Goal: Task Accomplishment & Management: Use online tool/utility

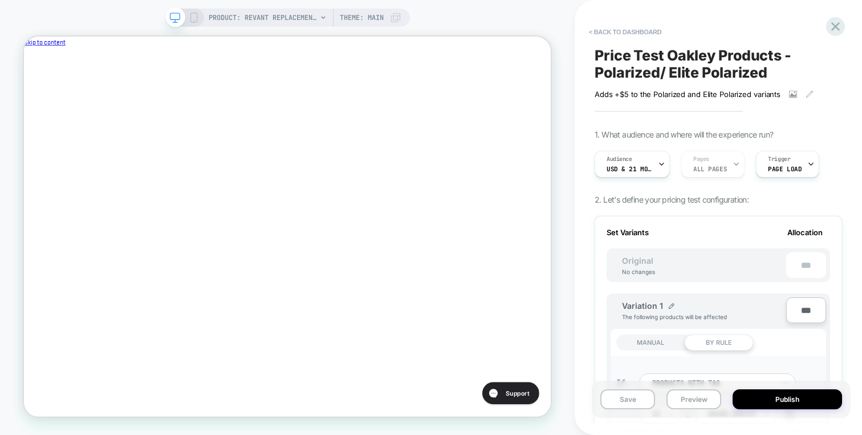
scroll to position [0, 383]
click at [449, 18] on div "PRODUCT: Revant Replacement Lenses for Oakley Holbrook OO9102 PRODUCT: Revant R…" at bounding box center [287, 217] width 575 height 412
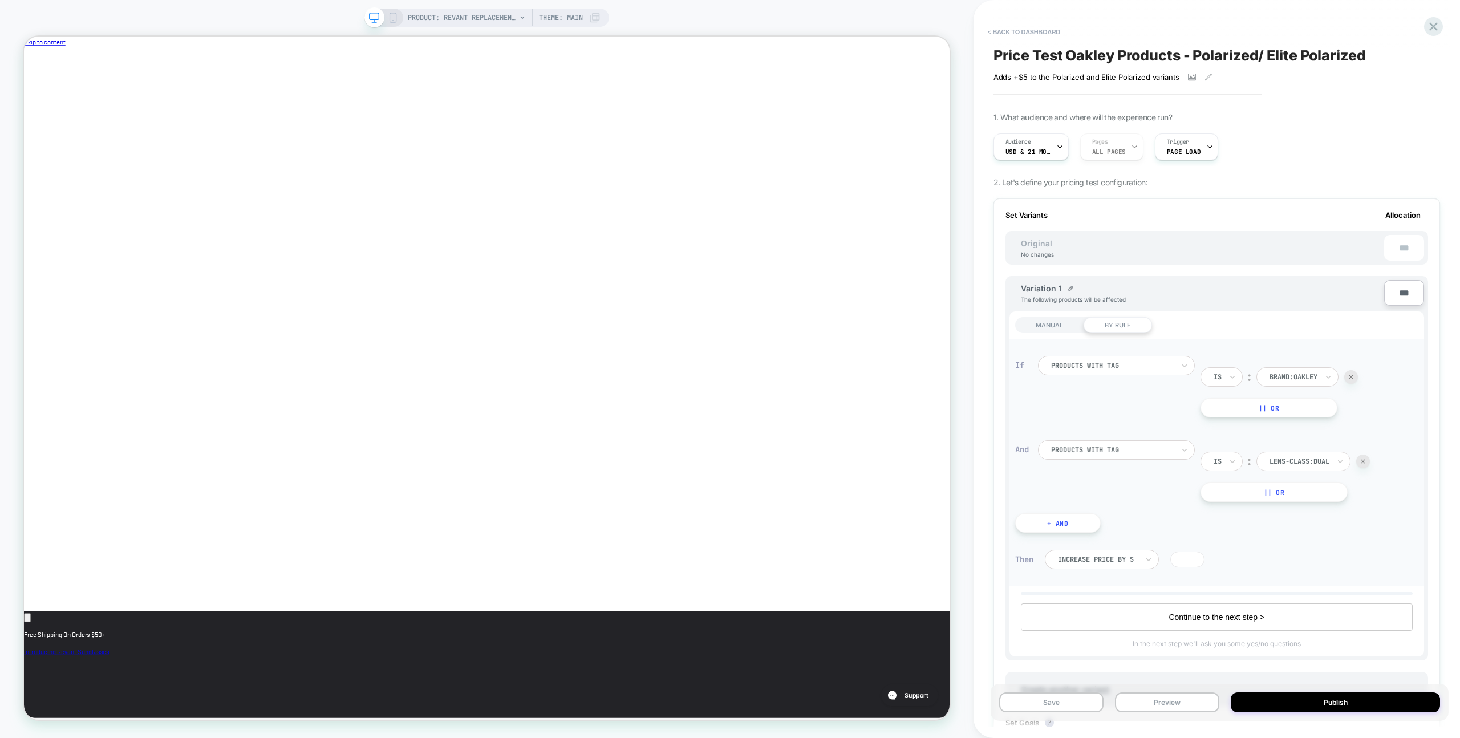
scroll to position [0, 0]
drag, startPoint x: 1164, startPoint y: 710, endPoint x: 1170, endPoint y: 670, distance: 40.9
click at [862, 434] on button "Preview" at bounding box center [1167, 702] width 104 height 20
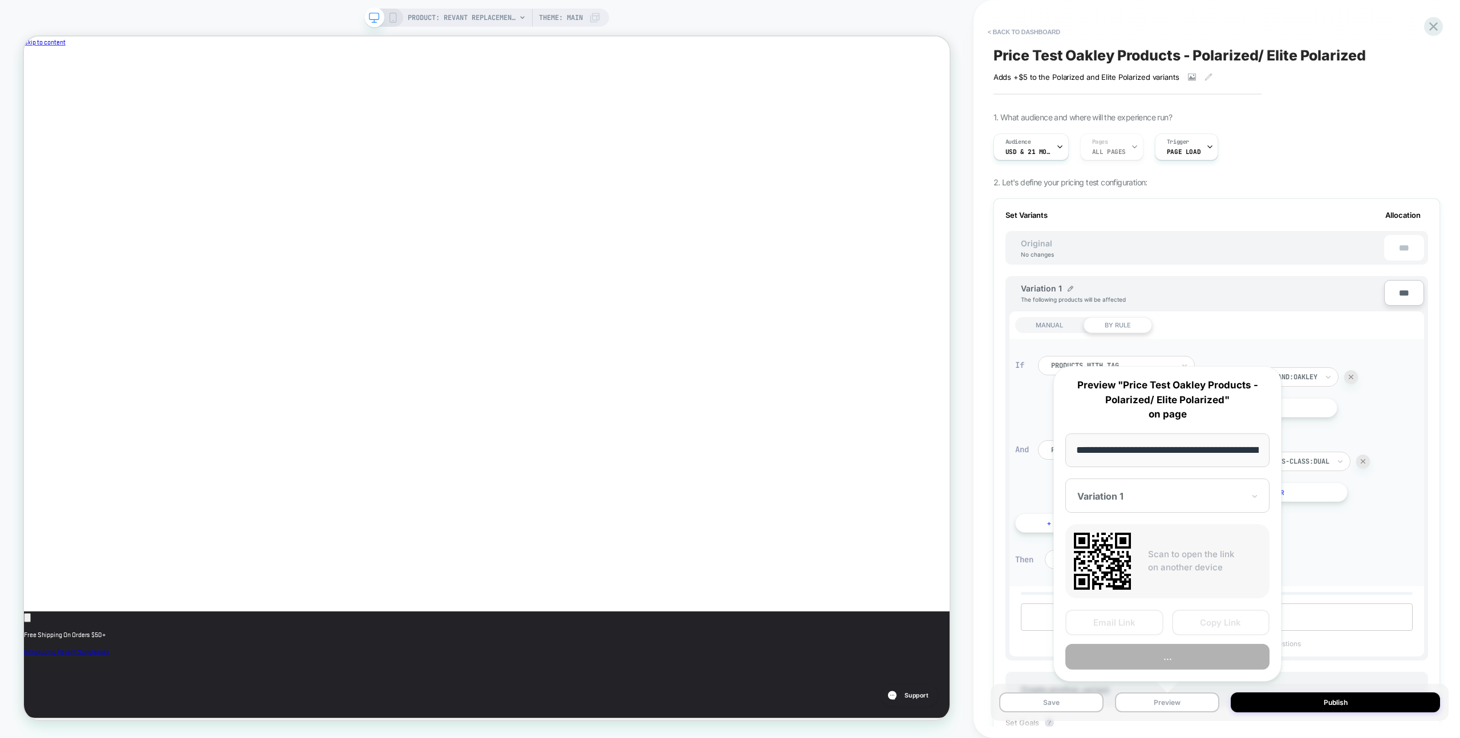
scroll to position [0, 383]
click at [862, 434] on button "Preview" at bounding box center [1167, 657] width 204 height 26
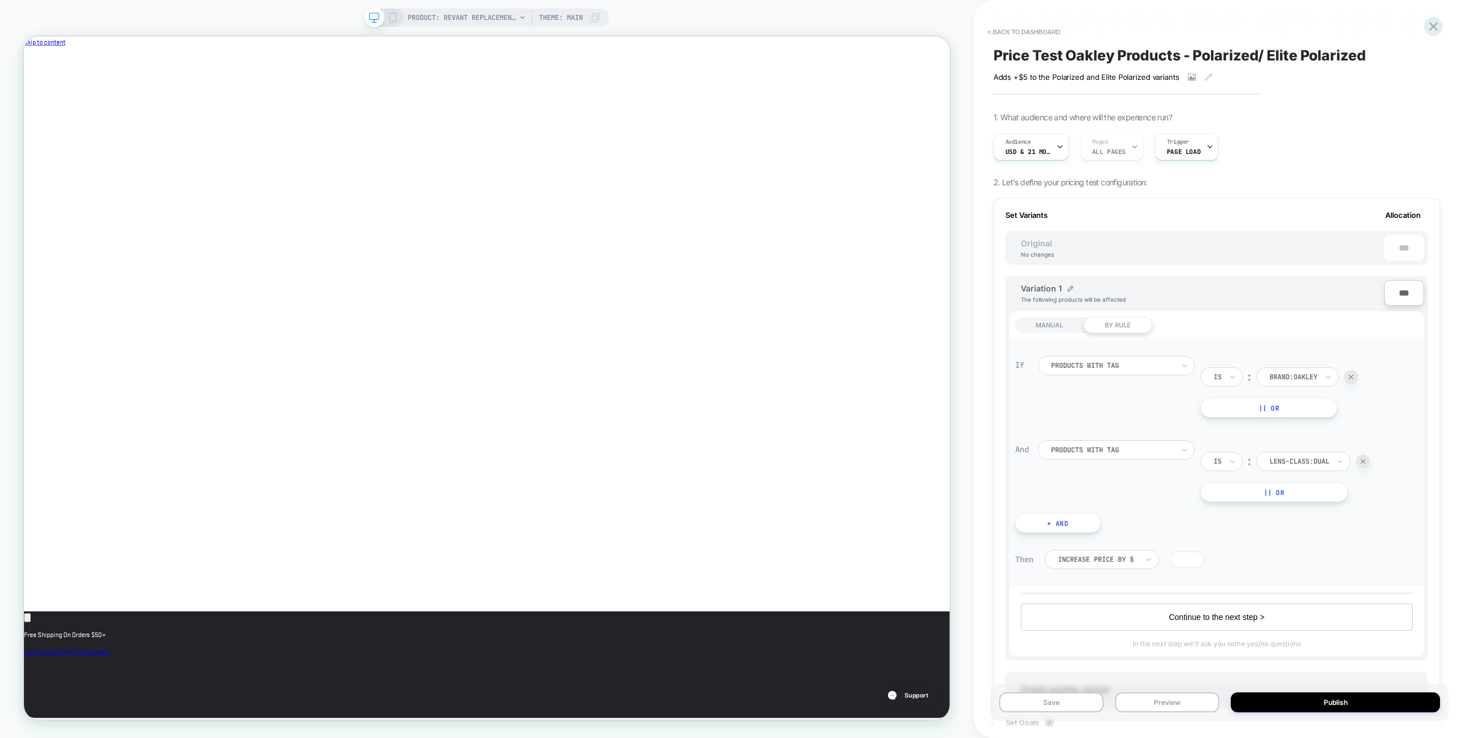
scroll to position [0, 0]
click at [862, 434] on button "Preview" at bounding box center [1167, 702] width 104 height 20
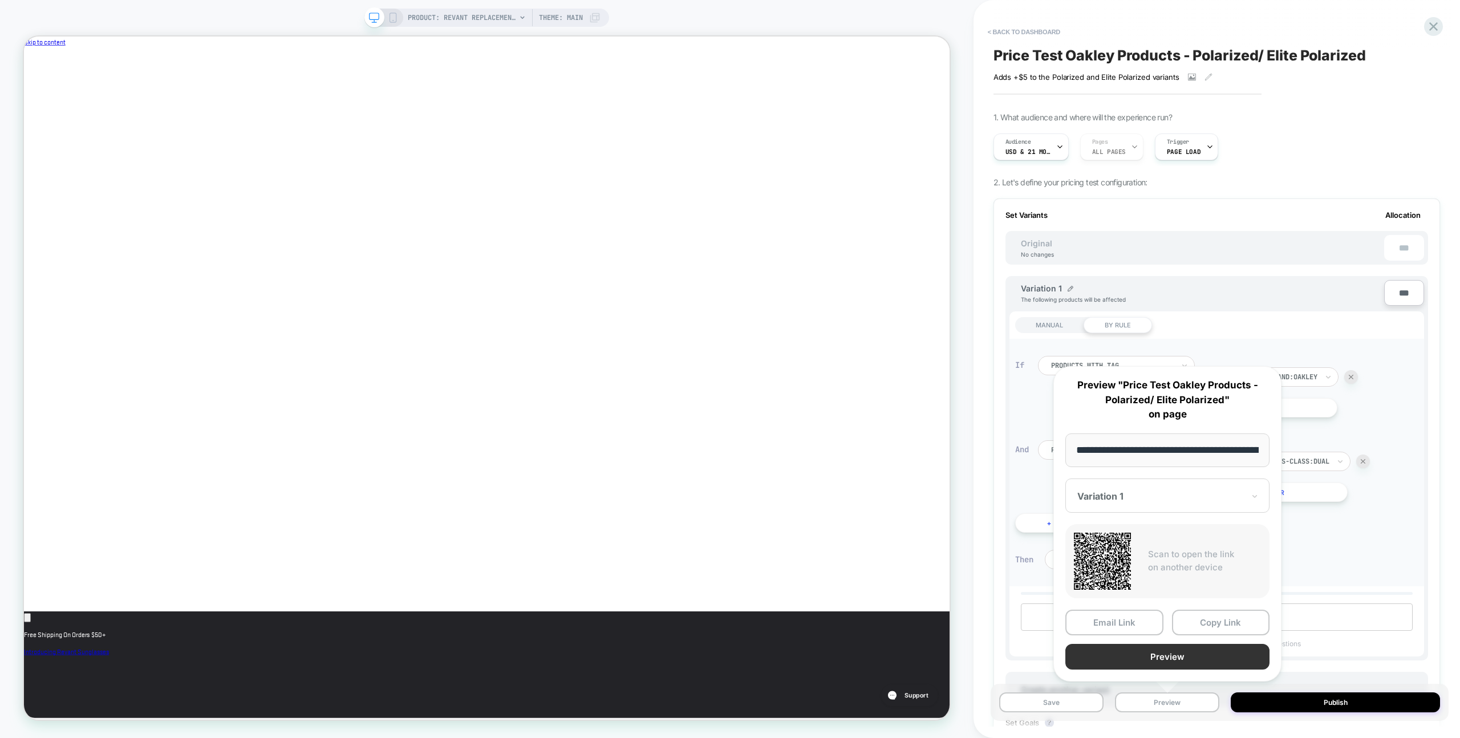
click at [862, 434] on button "Preview" at bounding box center [1167, 657] width 204 height 26
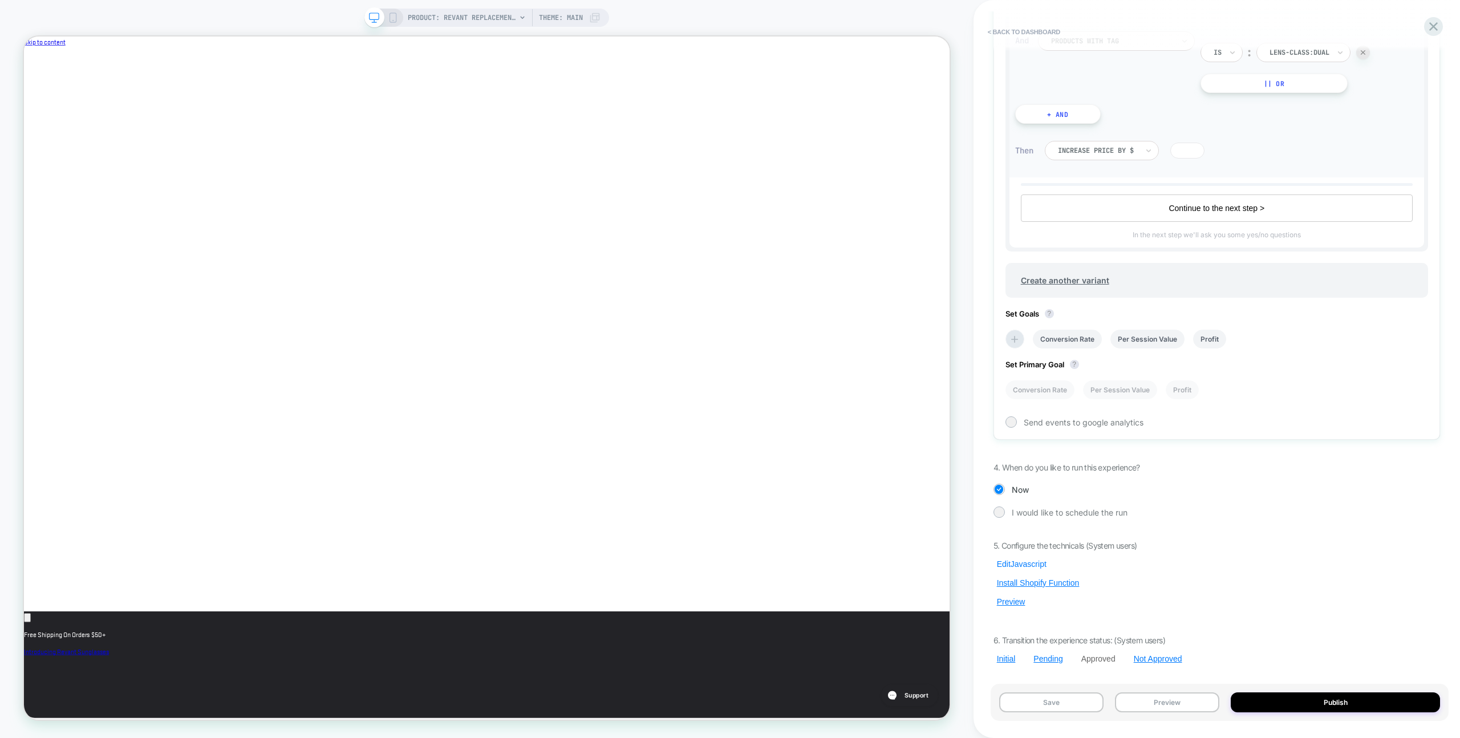
click at [862, 434] on button "Edit Javascript" at bounding box center [1022, 564] width 56 height 10
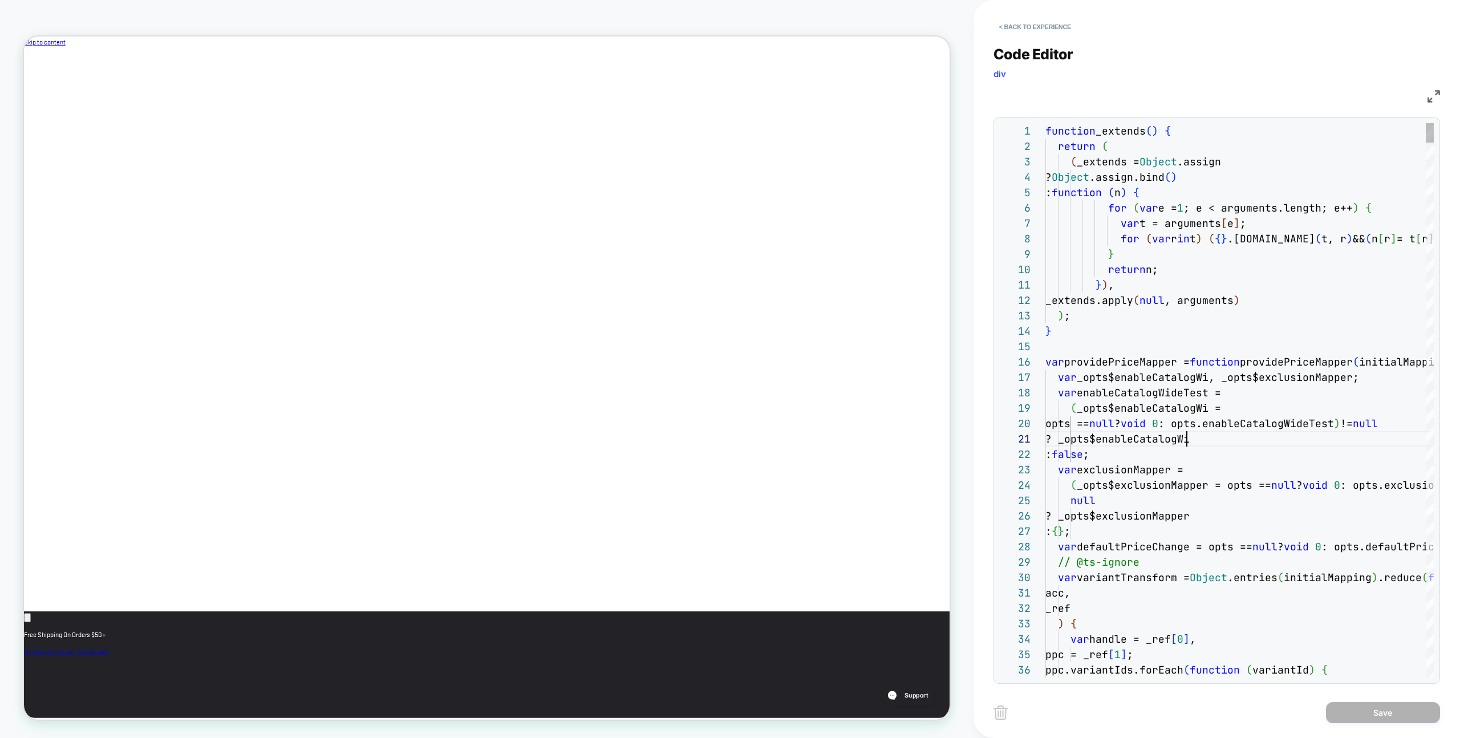
scroll to position [0, 141]
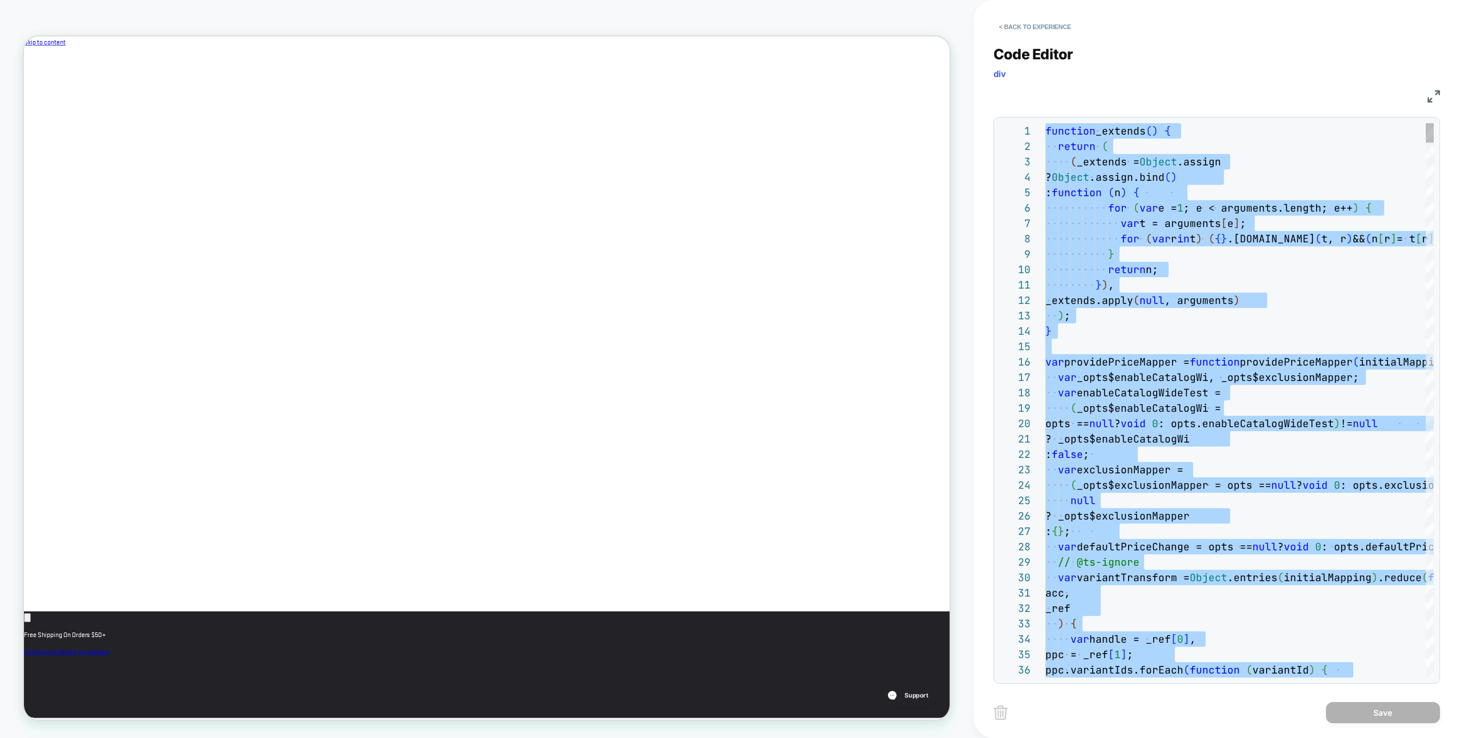
type textarea "**********"
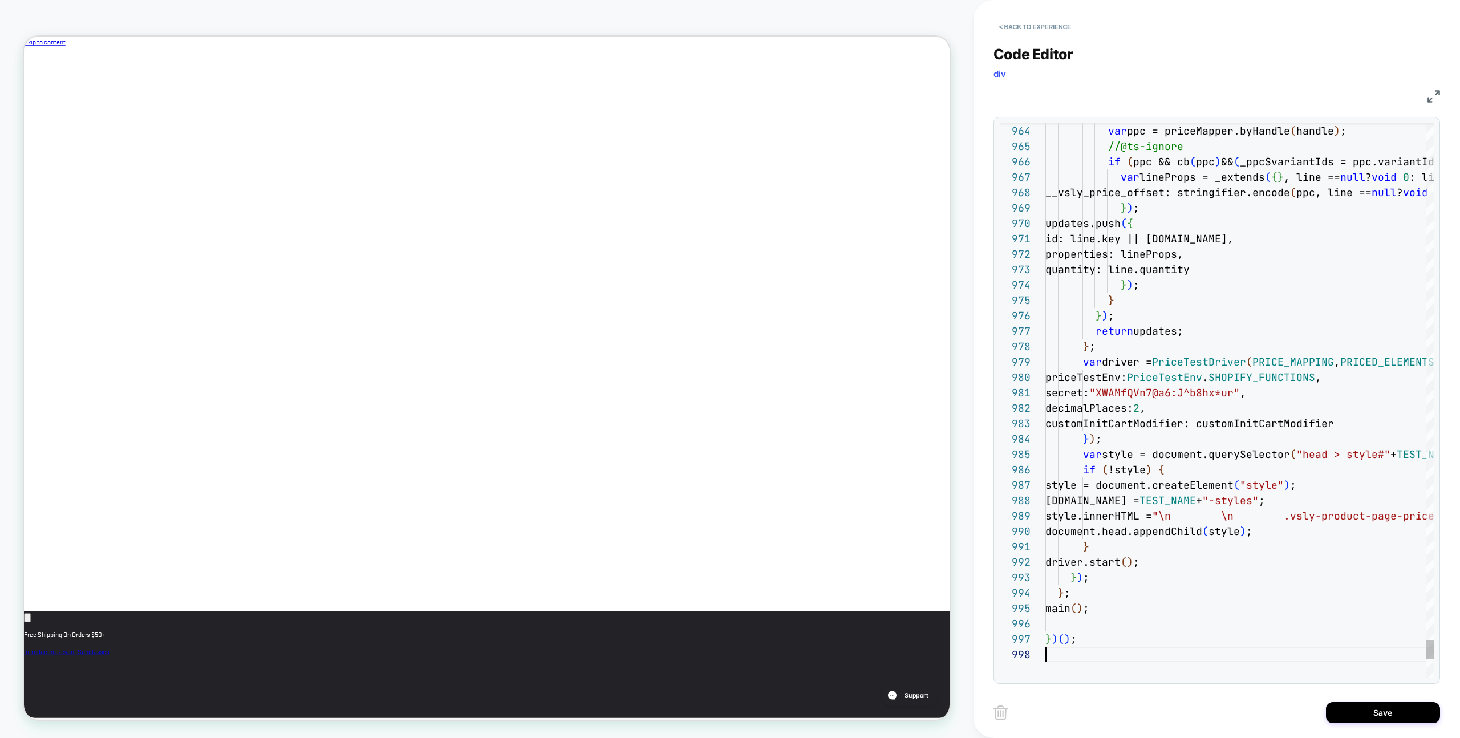
drag, startPoint x: 1371, startPoint y: 712, endPoint x: 1249, endPoint y: 670, distance: 129.7
click at [862, 434] on button "Save" at bounding box center [1383, 712] width 114 height 21
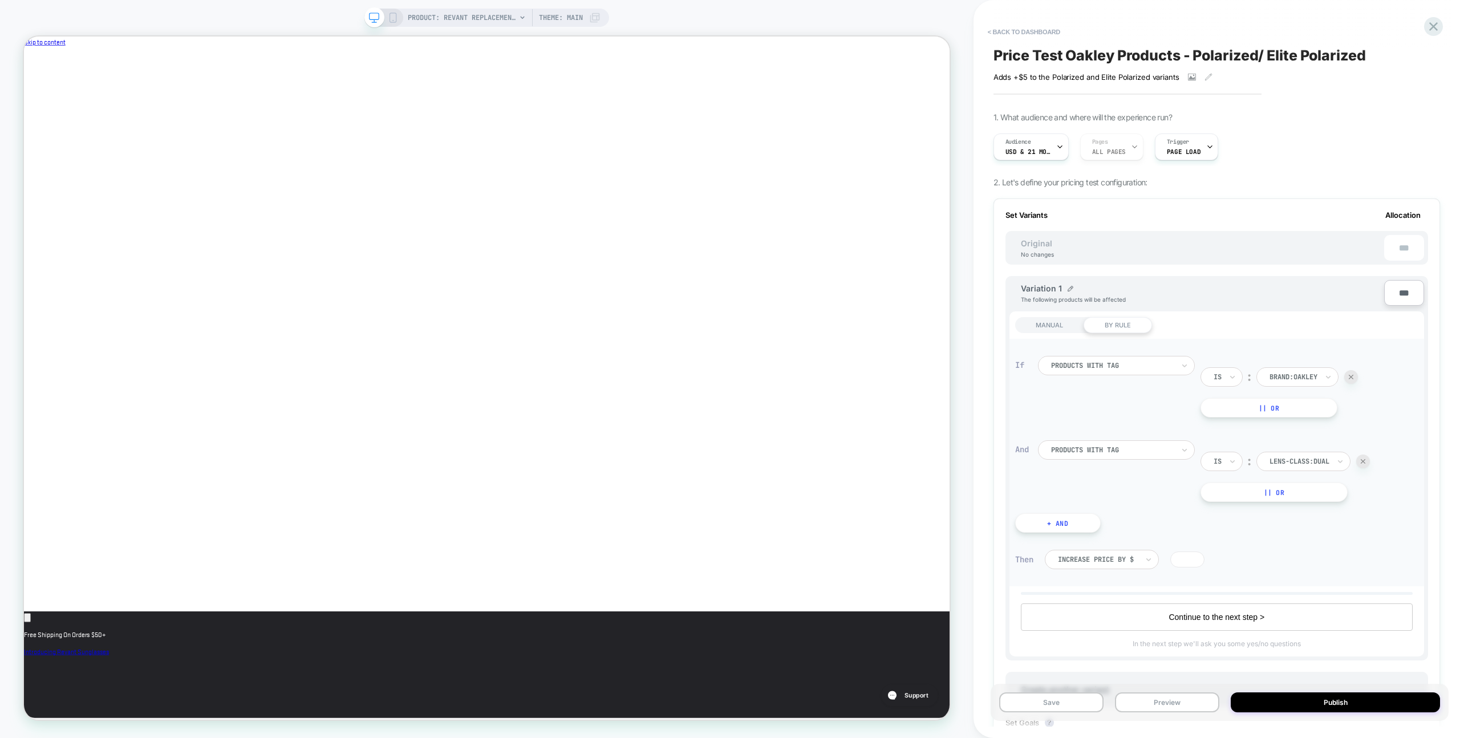
scroll to position [409, 0]
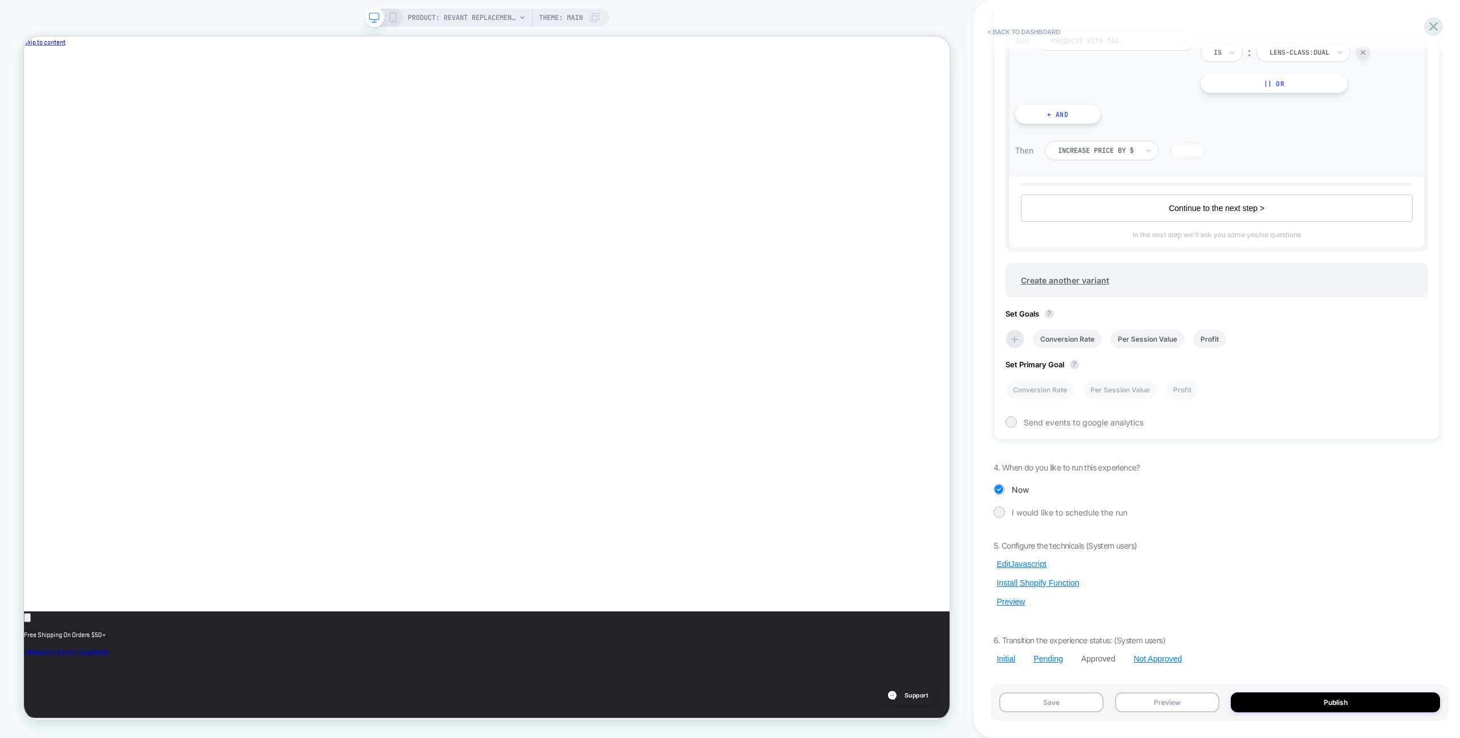
drag, startPoint x: 1023, startPoint y: 600, endPoint x: 1056, endPoint y: 573, distance: 42.9
click at [862, 434] on button "Preview" at bounding box center [1011, 602] width 35 height 10
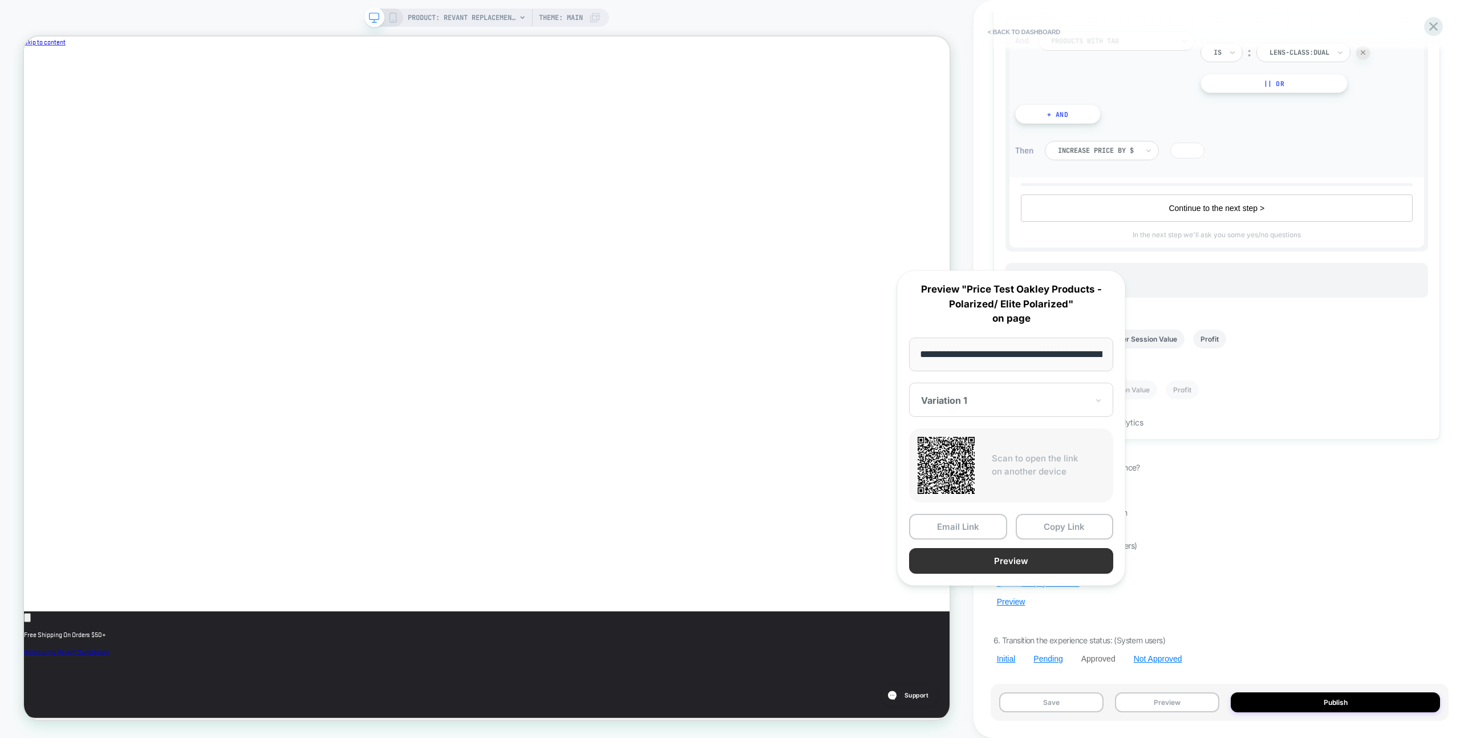
scroll to position [0, 383]
click at [862, 434] on button "Preview" at bounding box center [1011, 561] width 204 height 26
drag, startPoint x: 1121, startPoint y: 617, endPoint x: 1077, endPoint y: 582, distance: 55.6
click at [862, 434] on div "5. Configure the technicals (System users) Edit Javascript Install Shopify Func…" at bounding box center [1217, 602] width 447 height 123
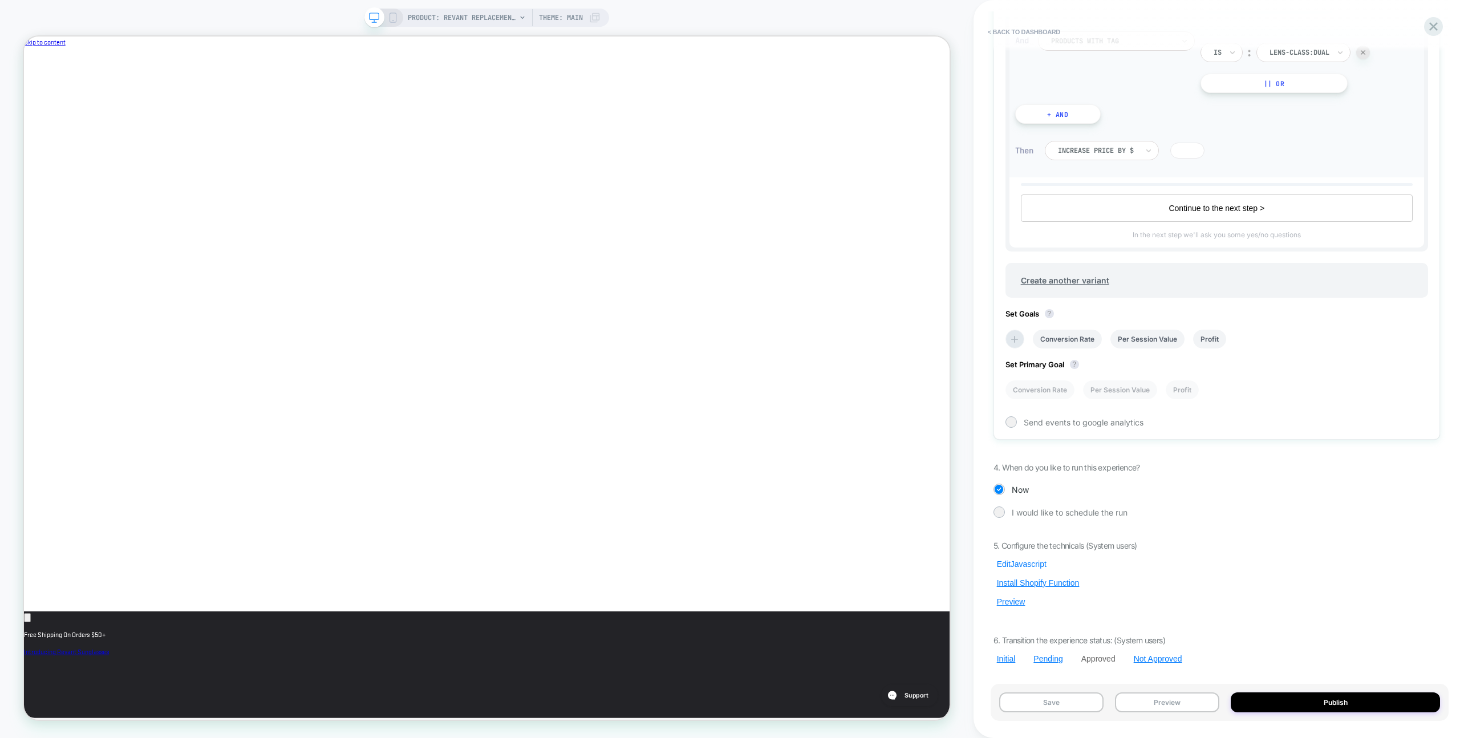
click at [862, 434] on button "Edit Javascript" at bounding box center [1022, 564] width 56 height 10
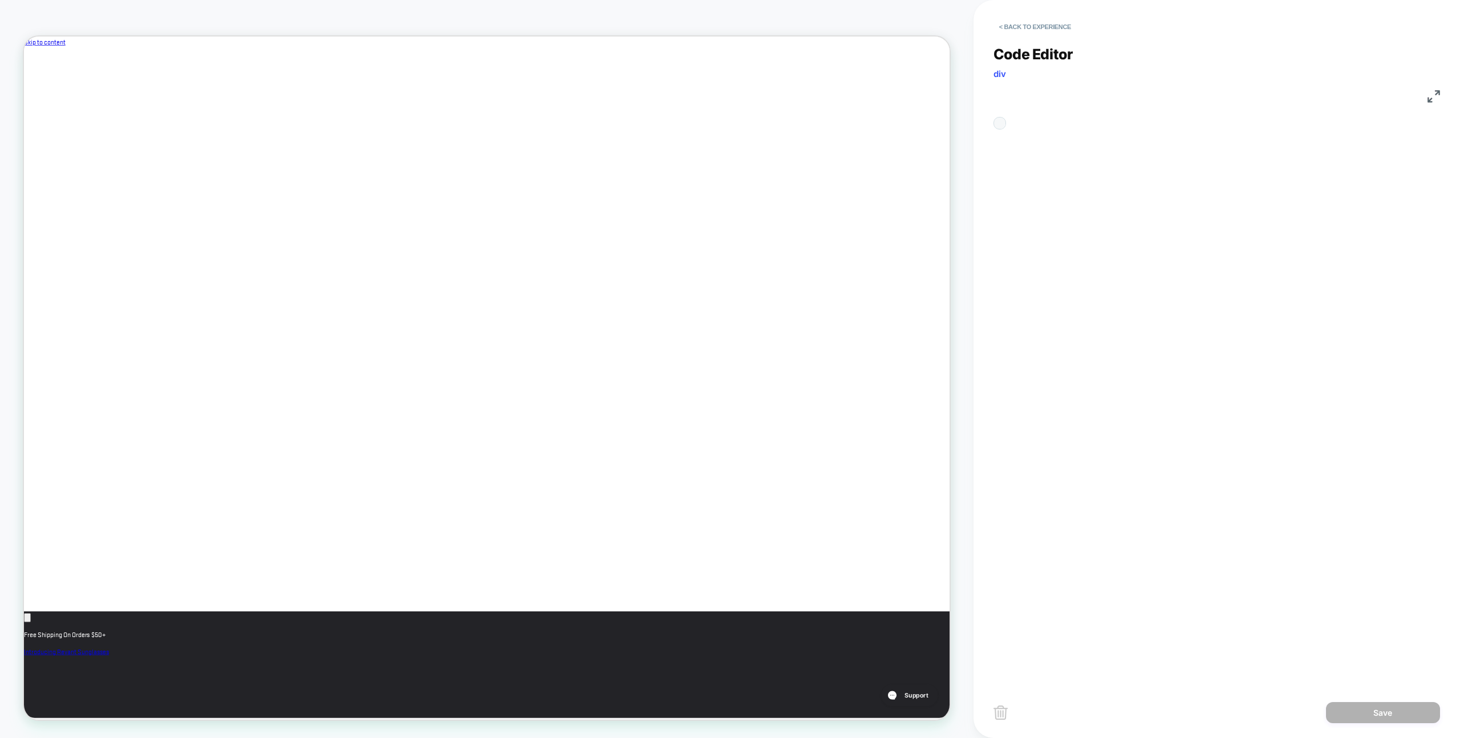
scroll to position [154, 0]
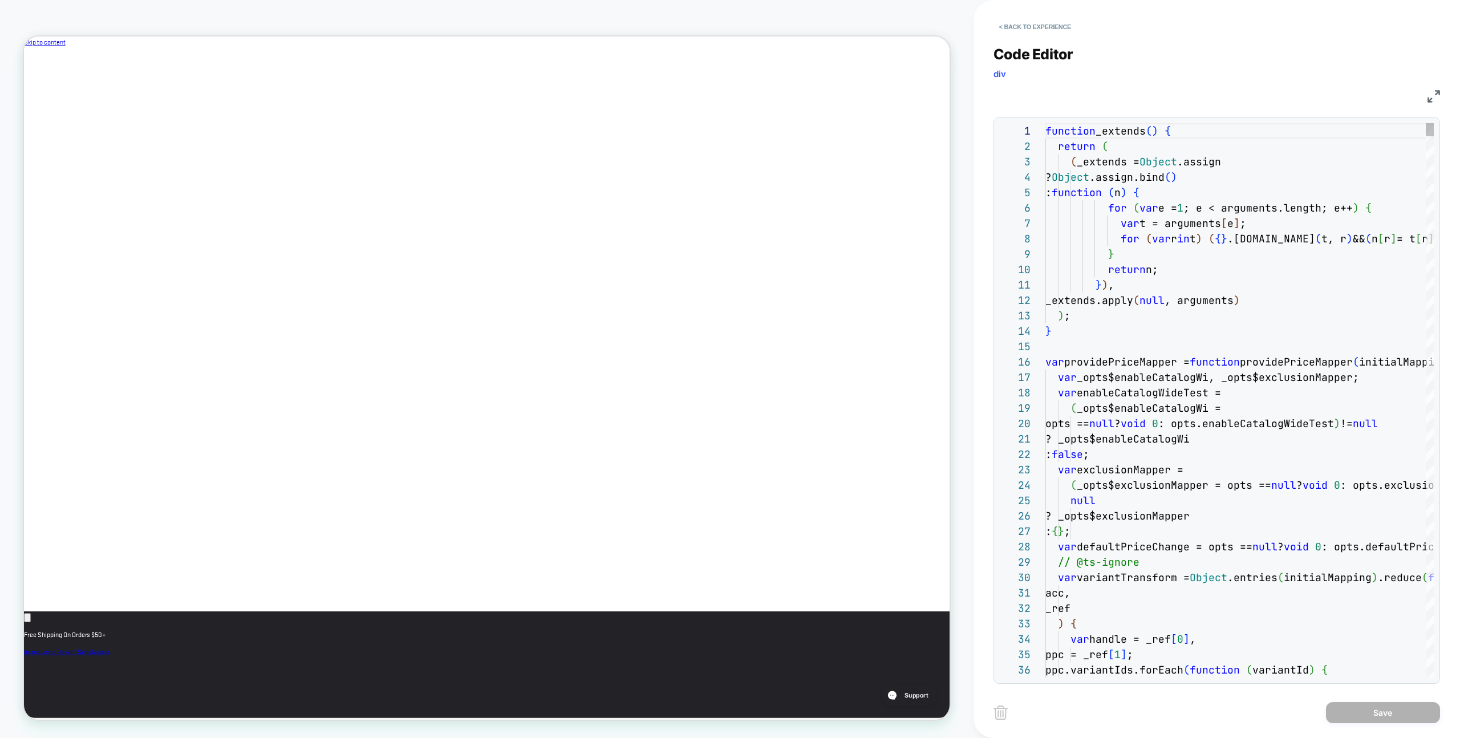
type textarea "**********"
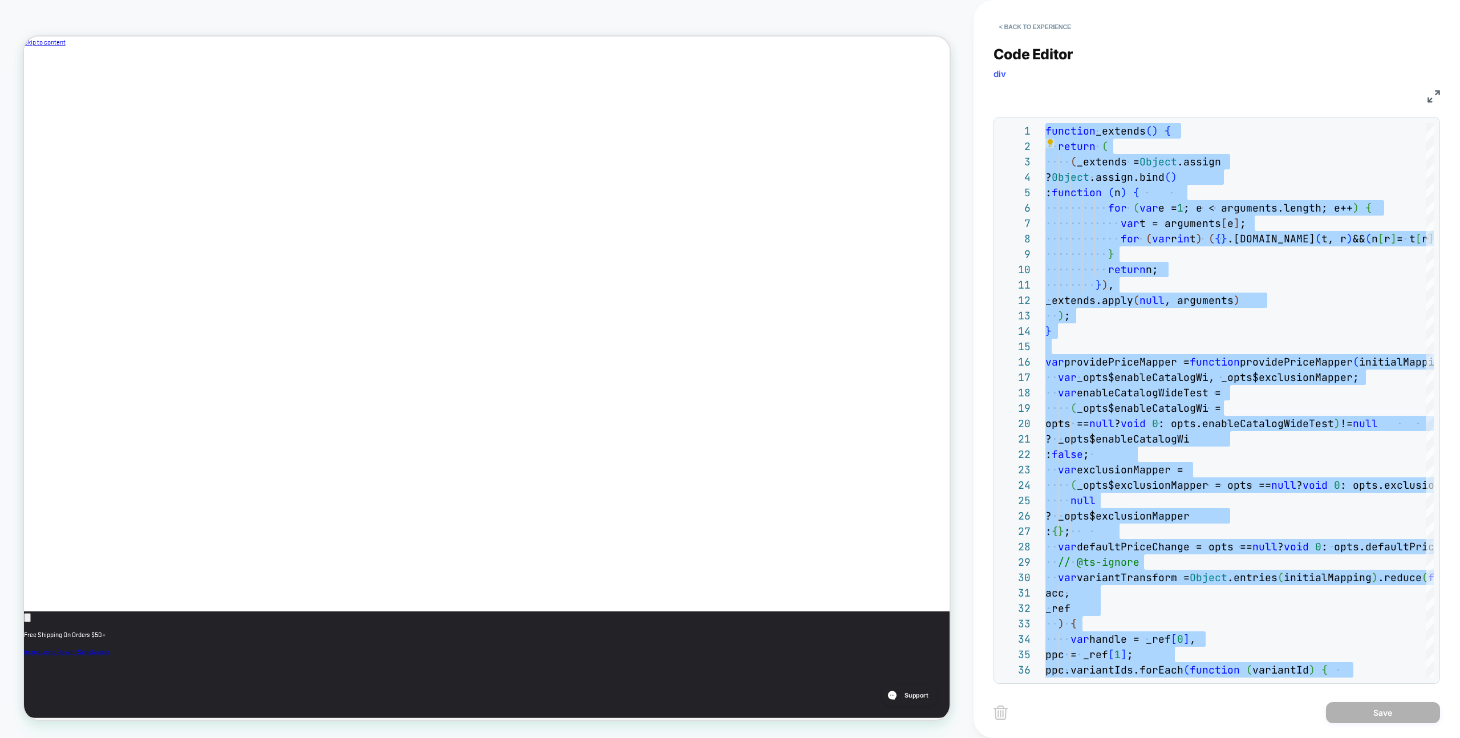
scroll to position [0, 383]
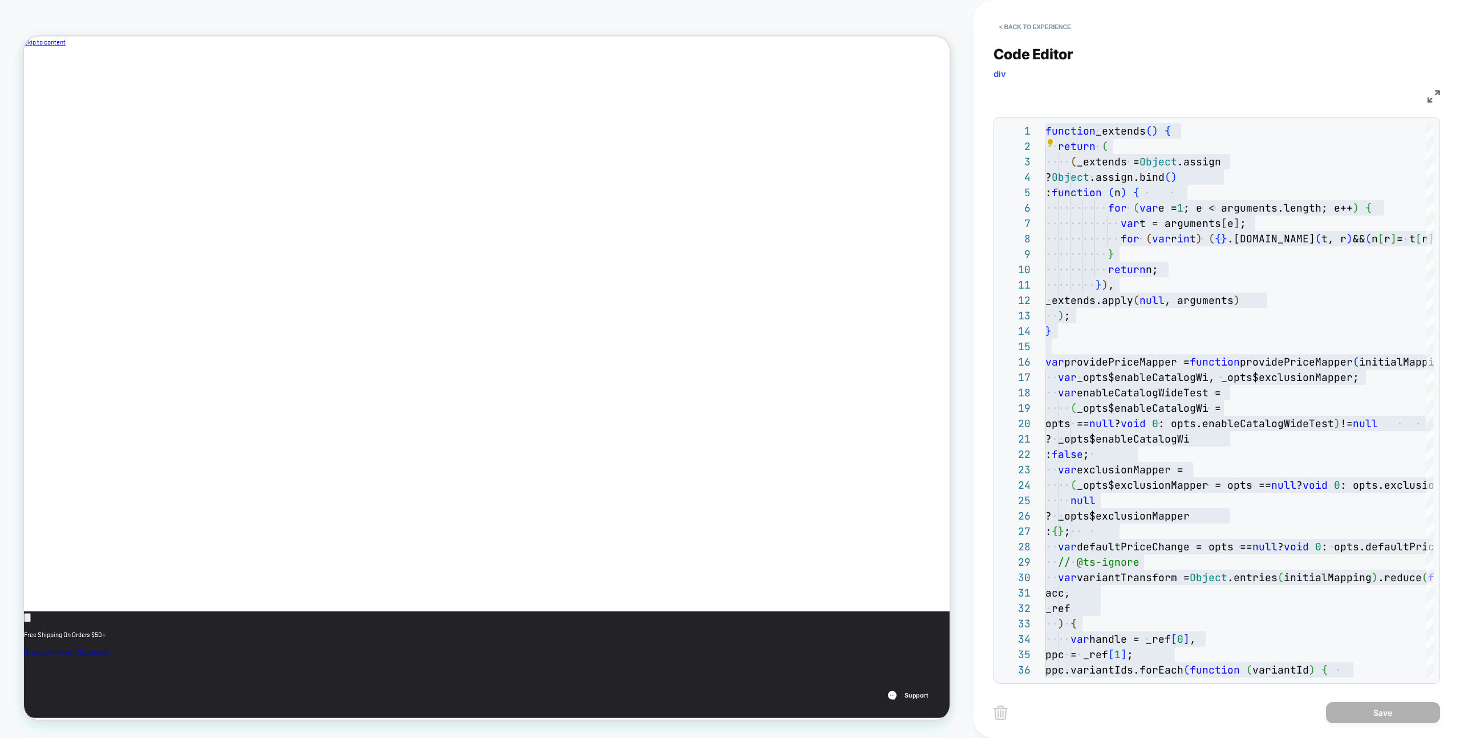
click at [862, 46] on span "Code Editor" at bounding box center [1034, 54] width 80 height 17
click at [862, 30] on button "< Back to experience" at bounding box center [1035, 27] width 83 height 18
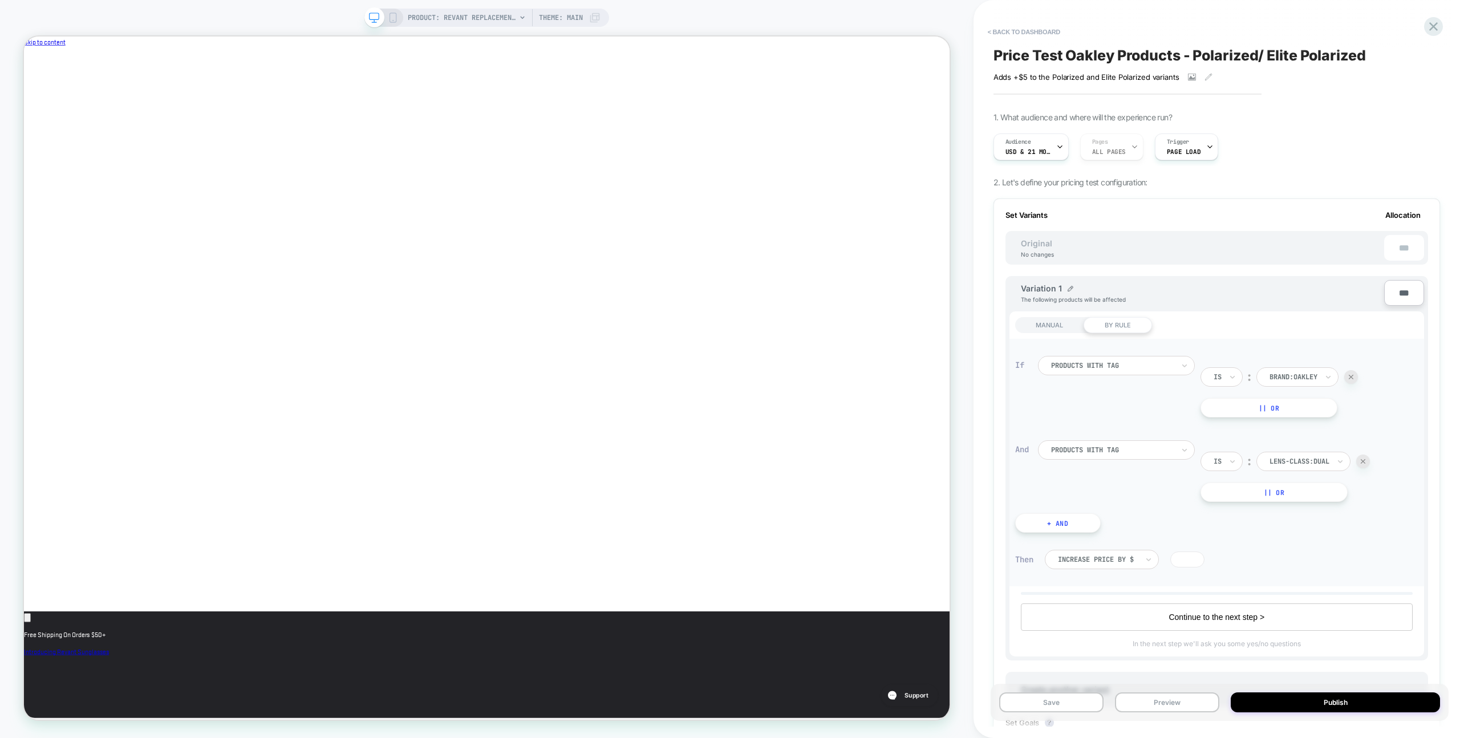
scroll to position [409, 0]
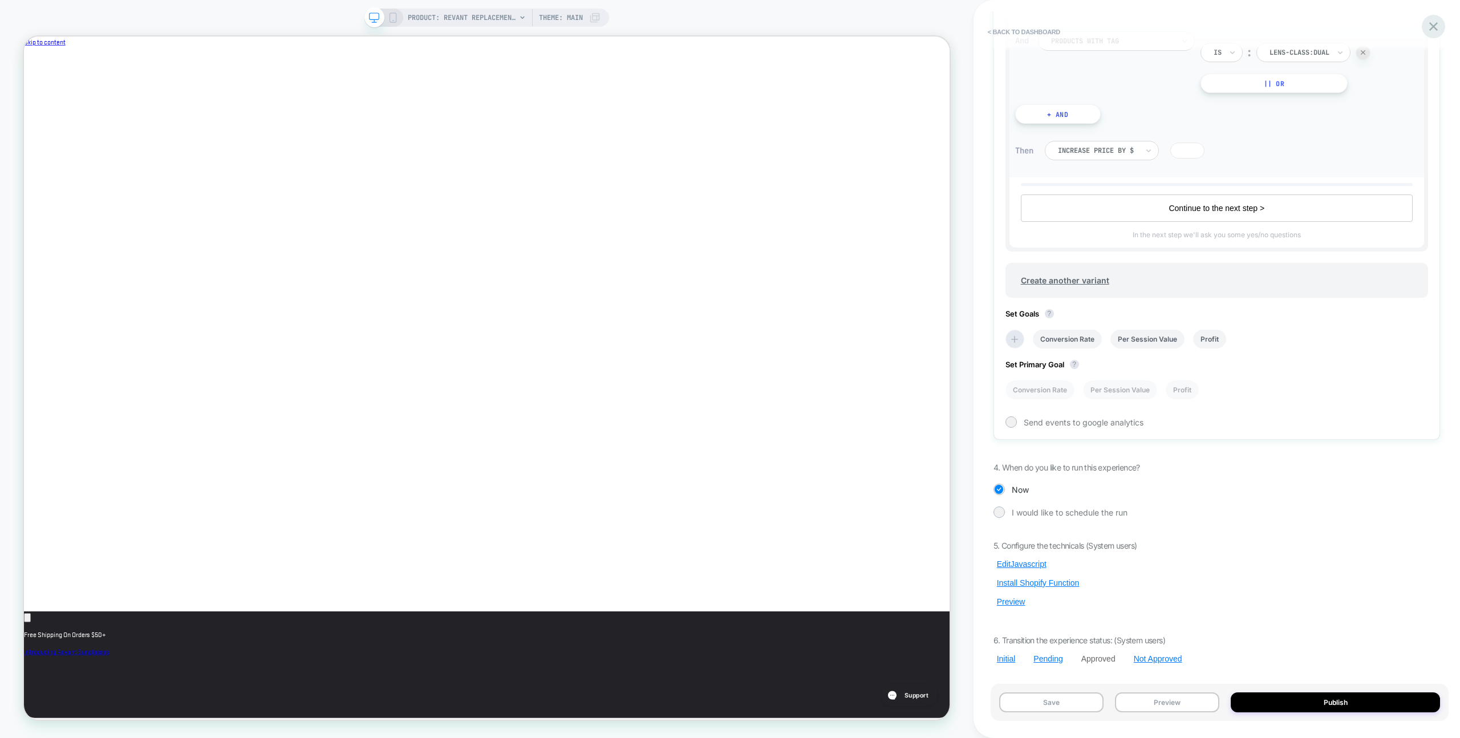
click at [862, 26] on icon at bounding box center [1433, 26] width 15 height 15
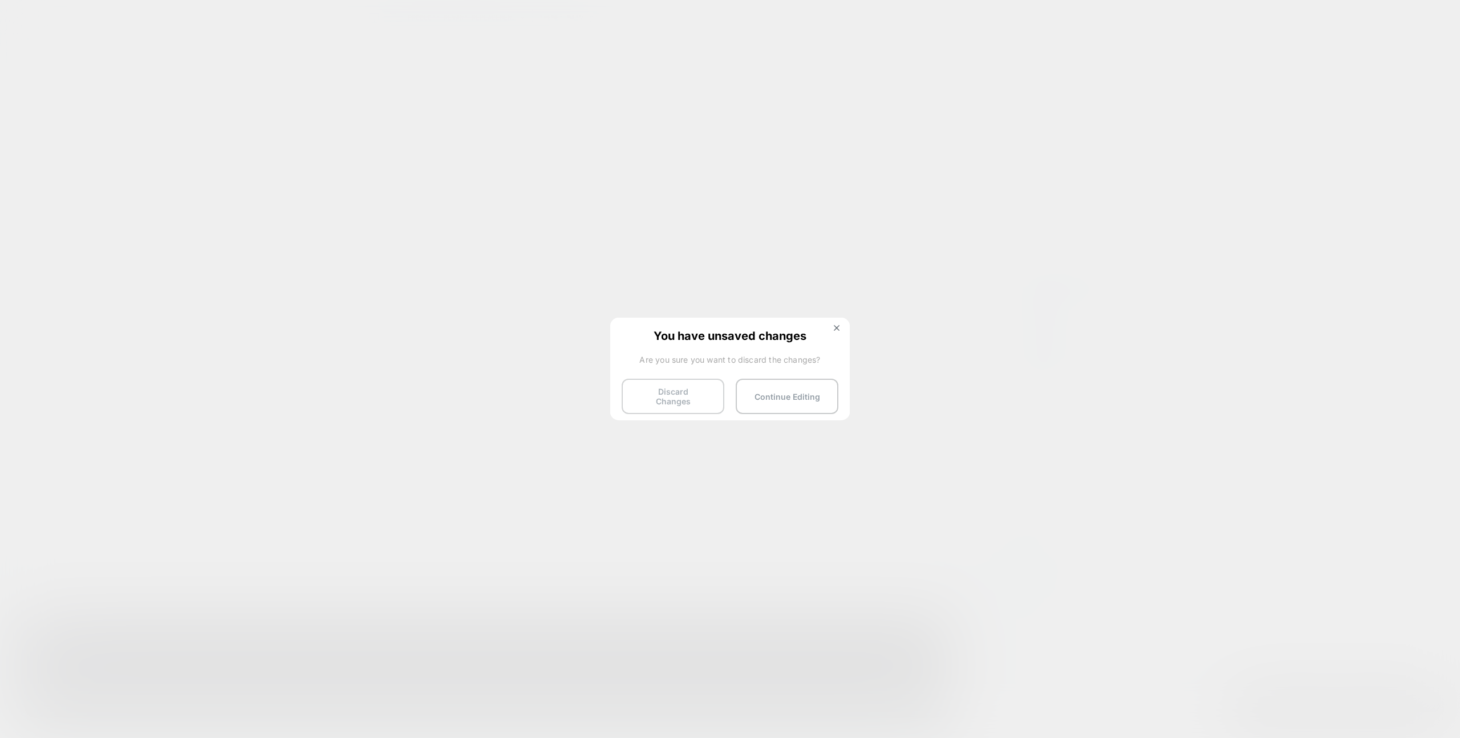
click at [656, 379] on button "Discard Changes" at bounding box center [673, 396] width 103 height 35
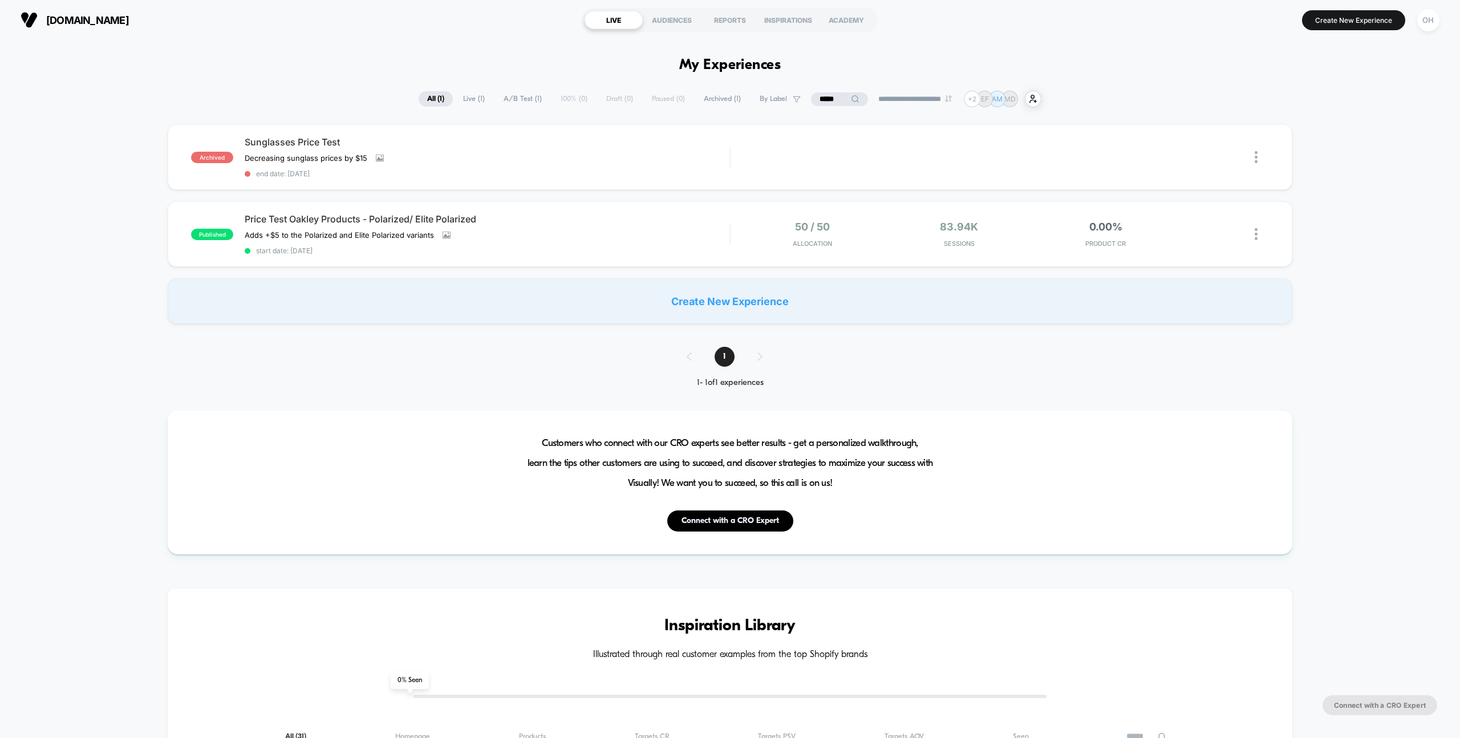
scroll to position [1, 0]
click at [634, 236] on div "Price Test Oakley Products - Polarized/ Elite Polarized Adds +$5 to the Polariz…" at bounding box center [487, 234] width 485 height 42
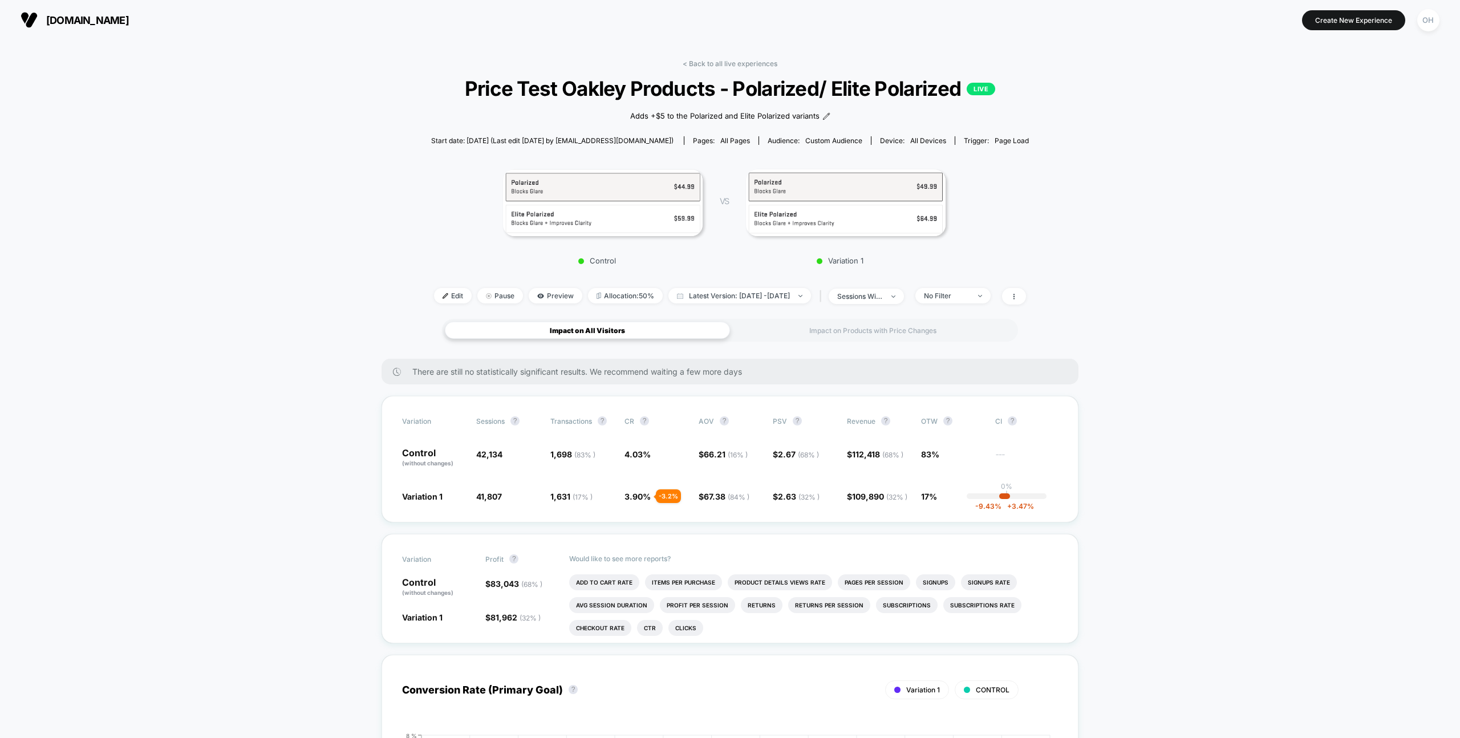
click at [435, 301] on span "Edit" at bounding box center [453, 295] width 38 height 15
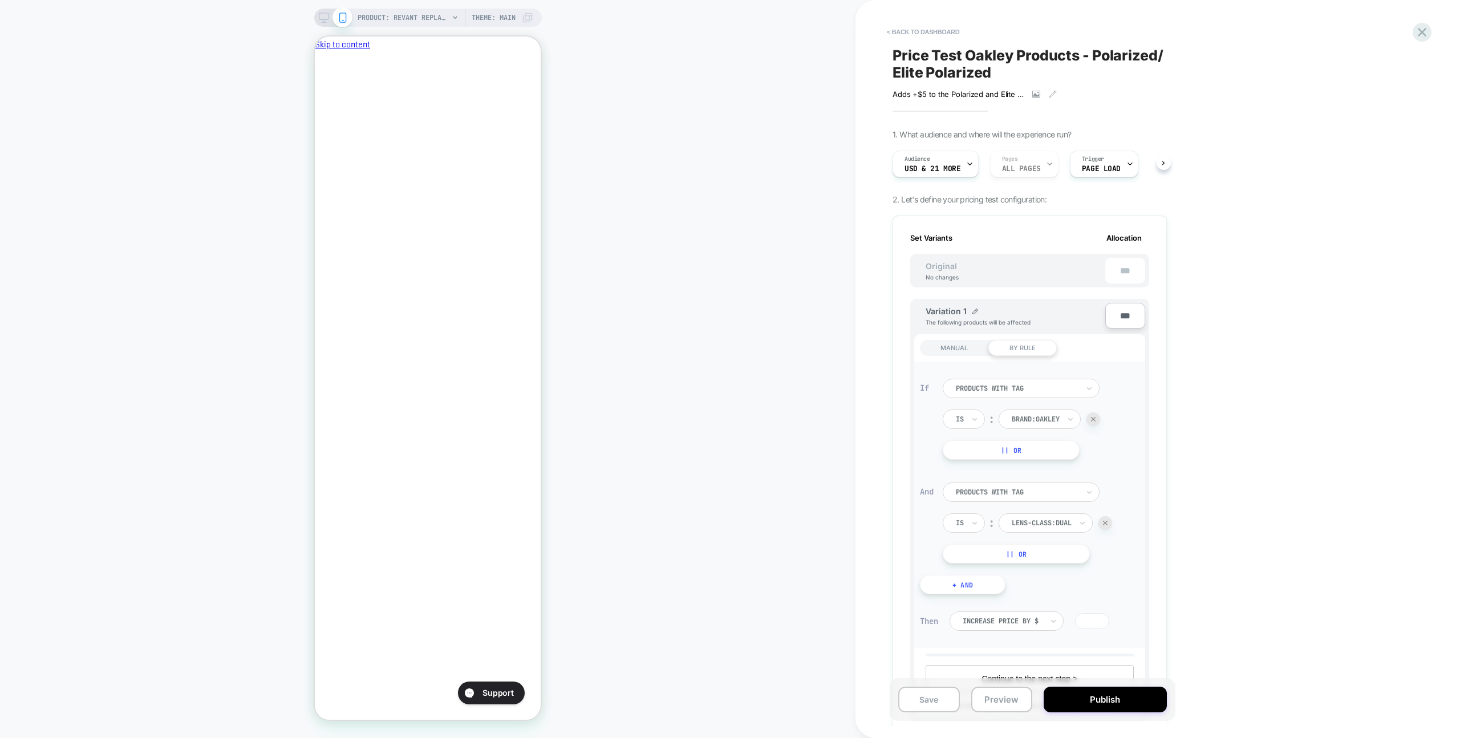
scroll to position [476, 0]
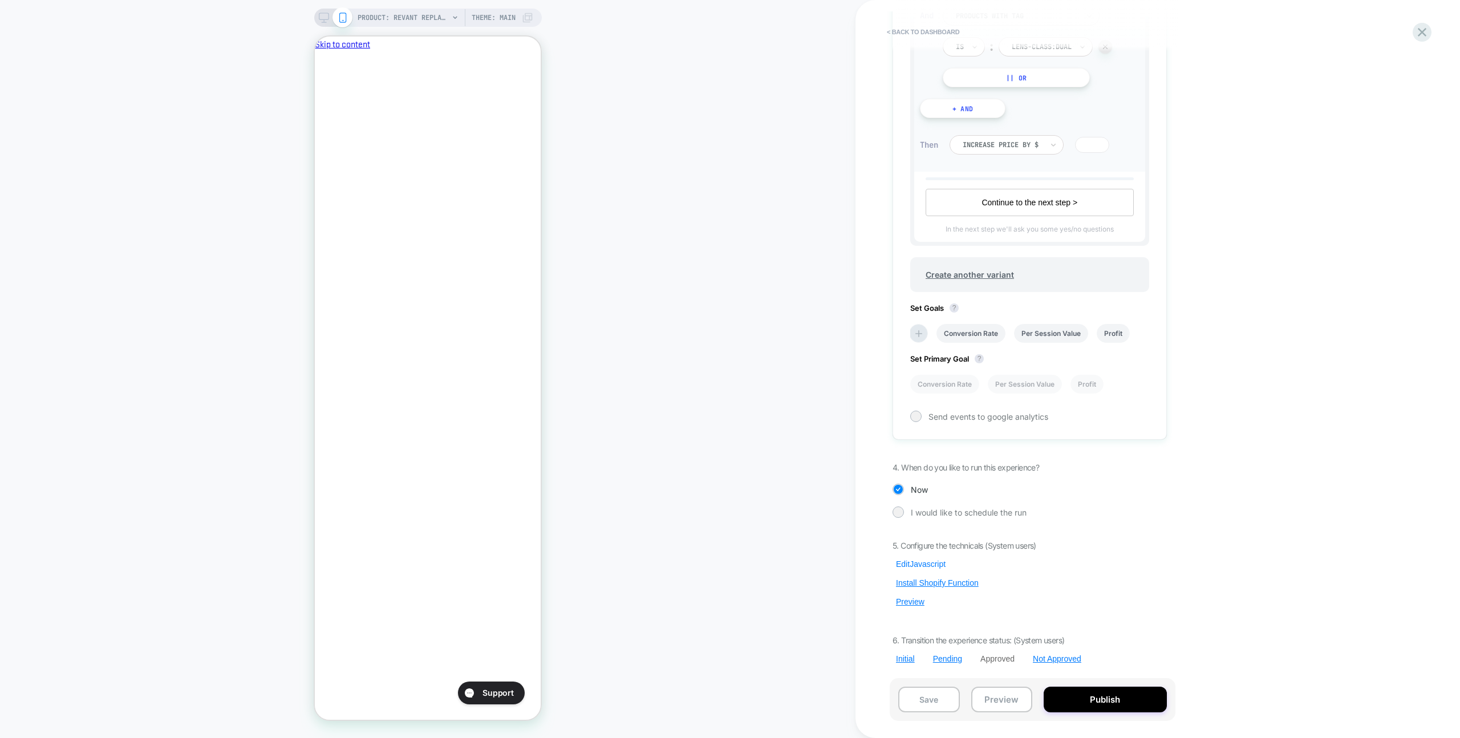
click at [862, 434] on button "Edit Javascript" at bounding box center [921, 564] width 56 height 10
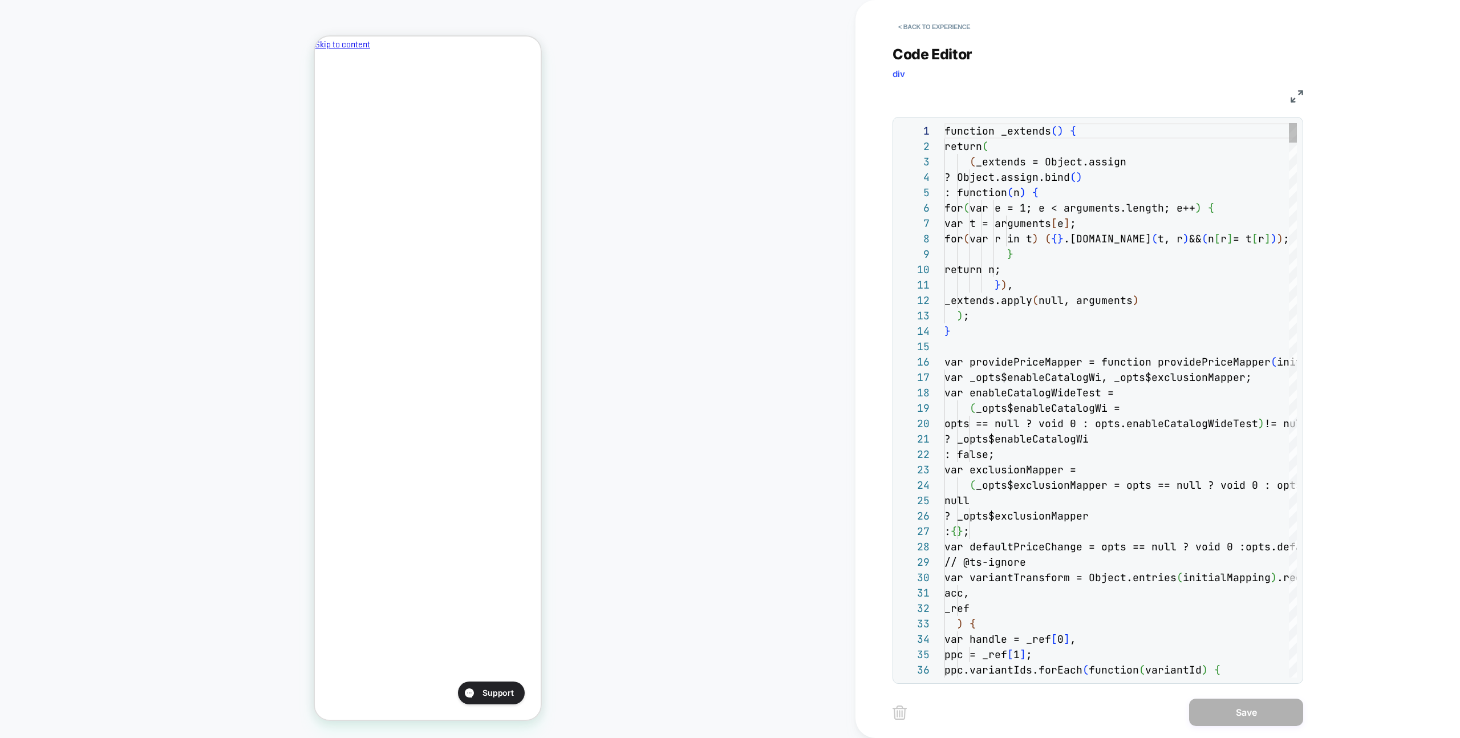
scroll to position [154, 0]
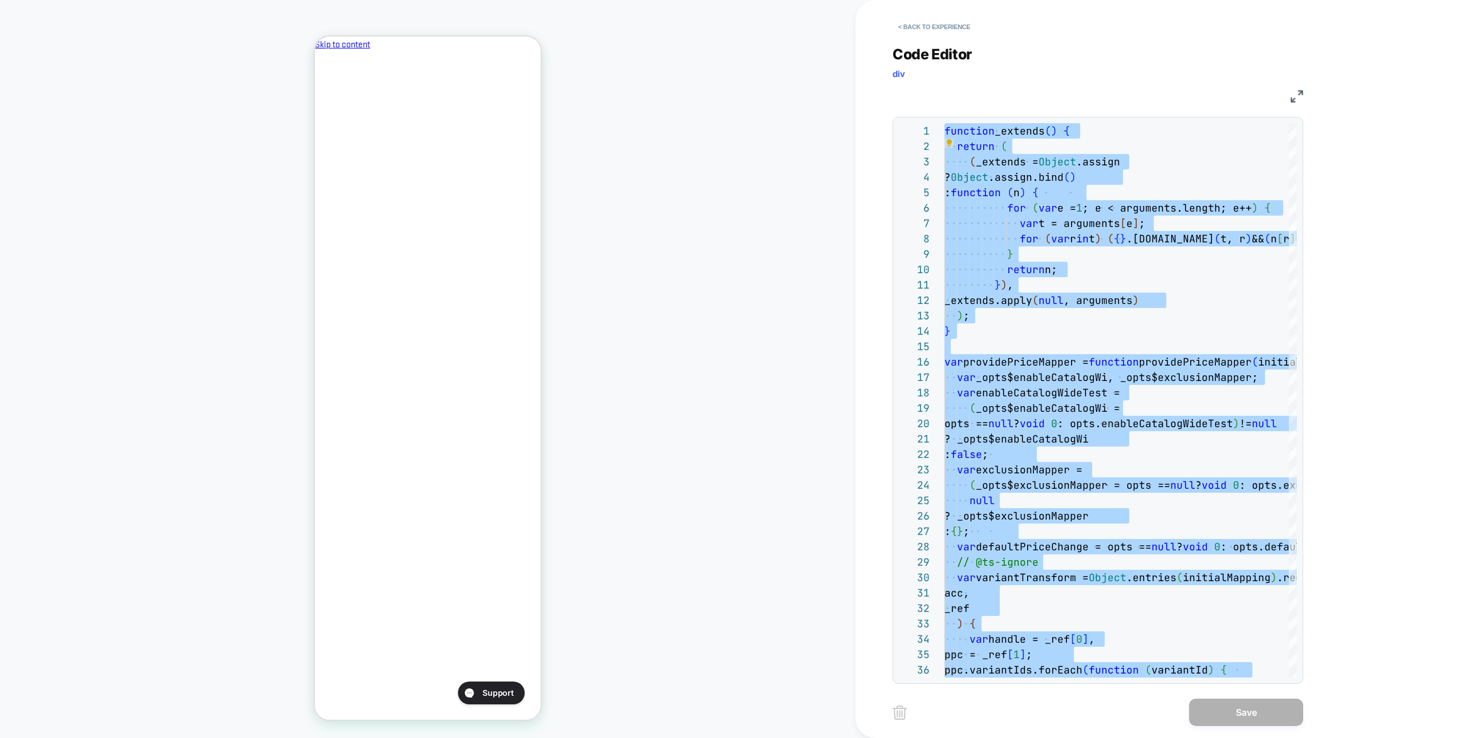
scroll to position [0, 0]
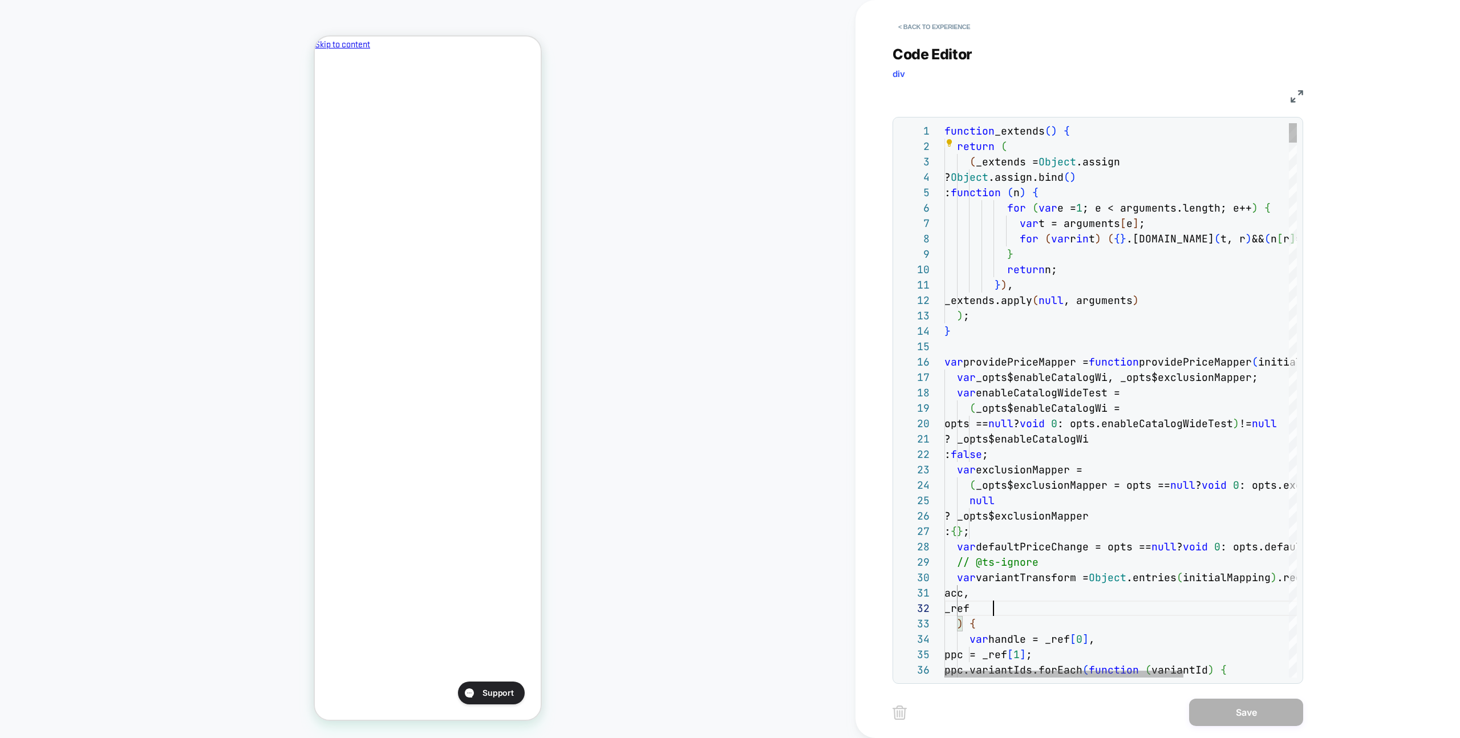
type textarea "**********"
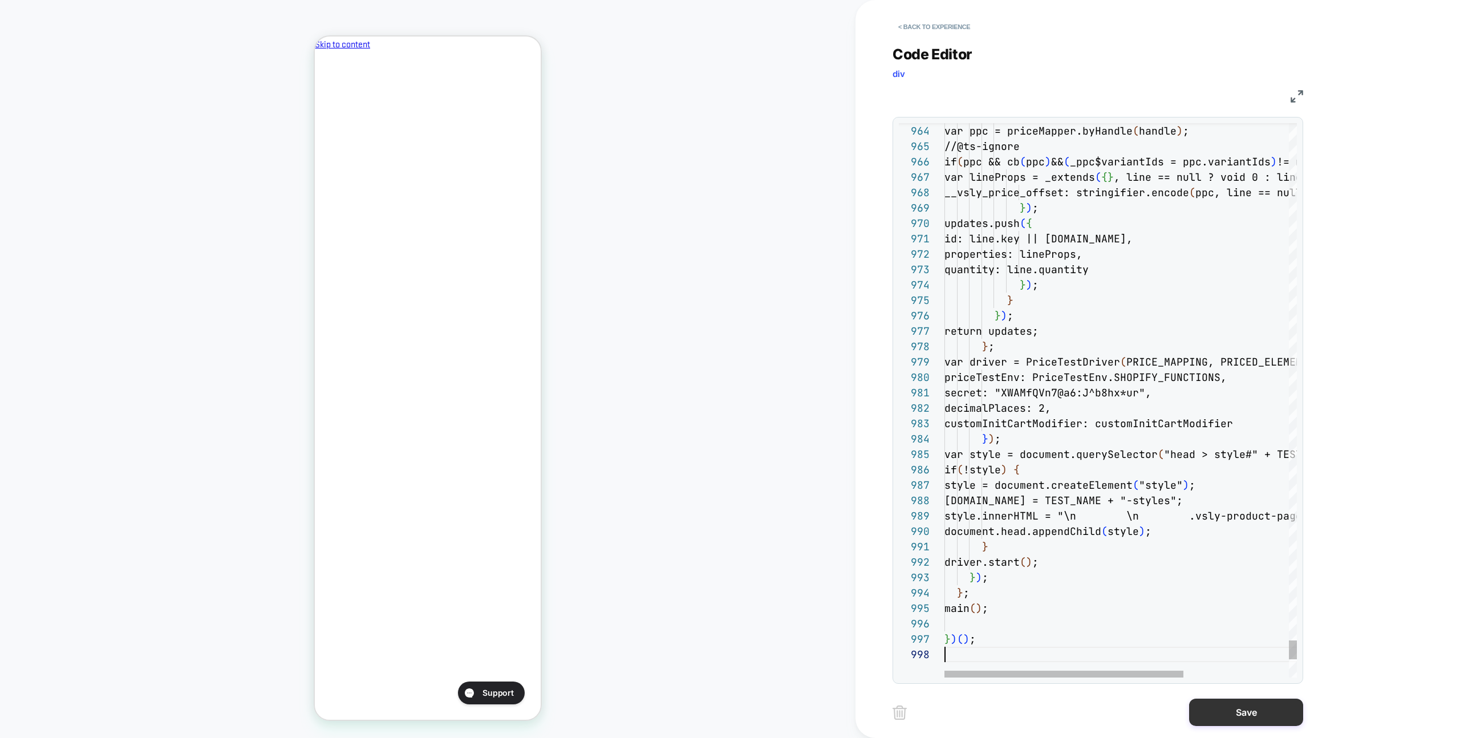
scroll to position [108, 0]
click at [862, 434] on button "Save" at bounding box center [1246, 712] width 114 height 27
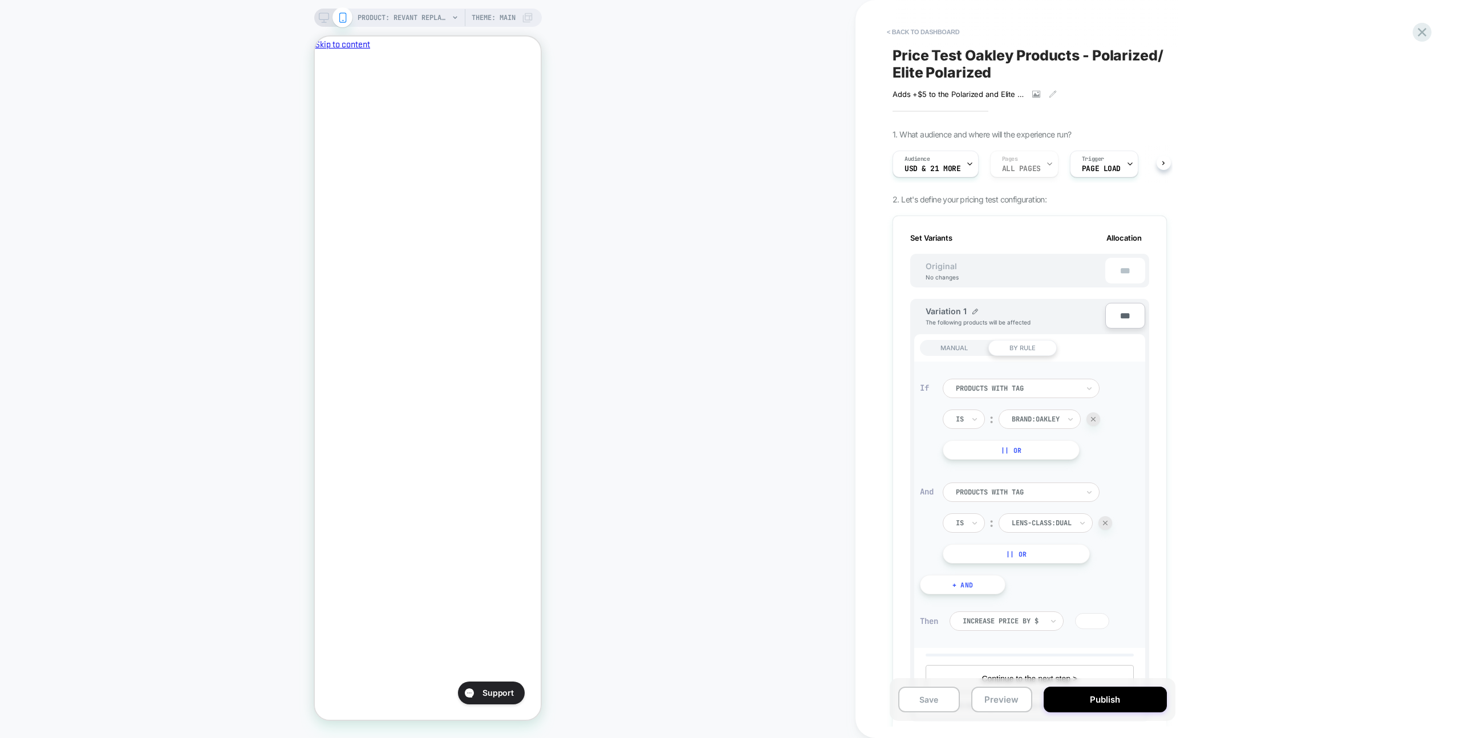
scroll to position [476, 0]
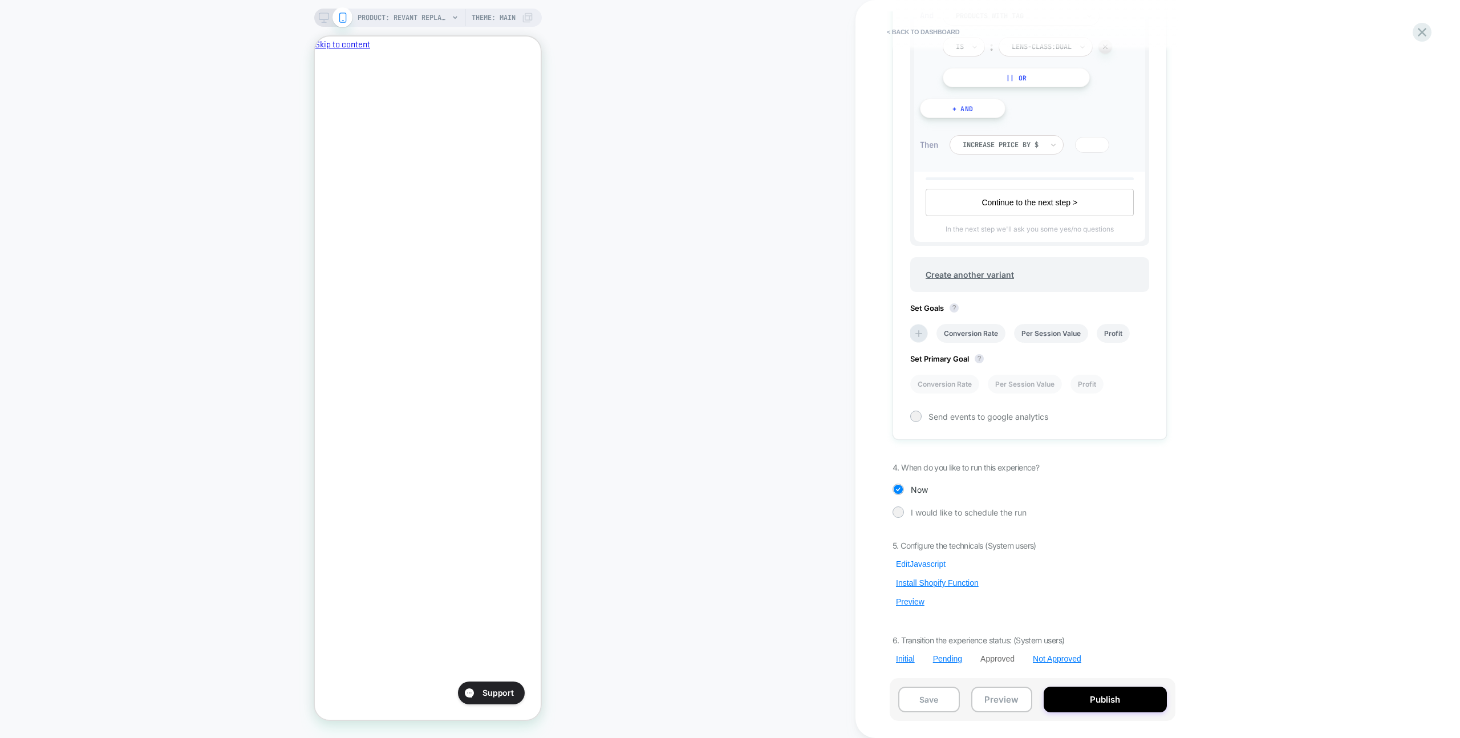
click at [862, 434] on button "Edit Javascript" at bounding box center [921, 564] width 56 height 10
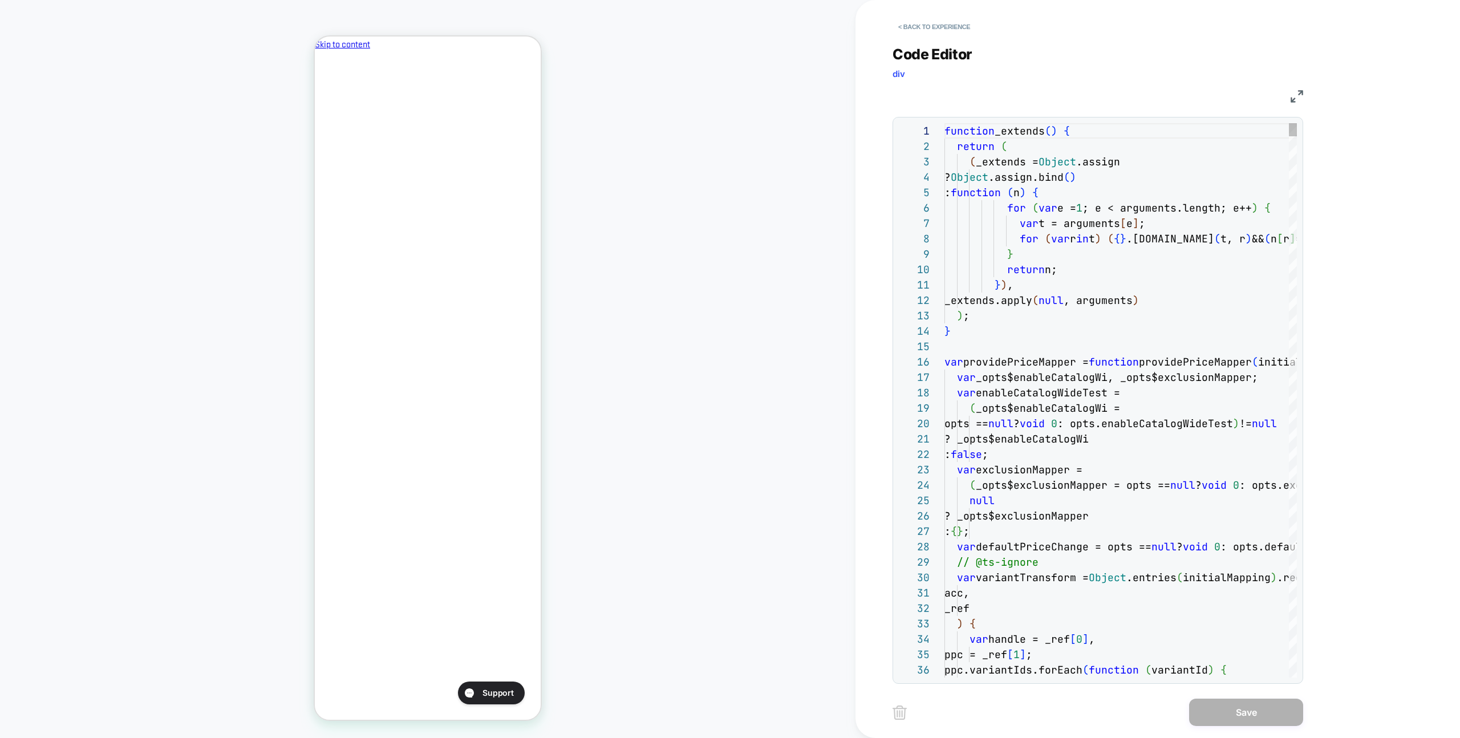
scroll to position [154, 0]
type textarea "**********"
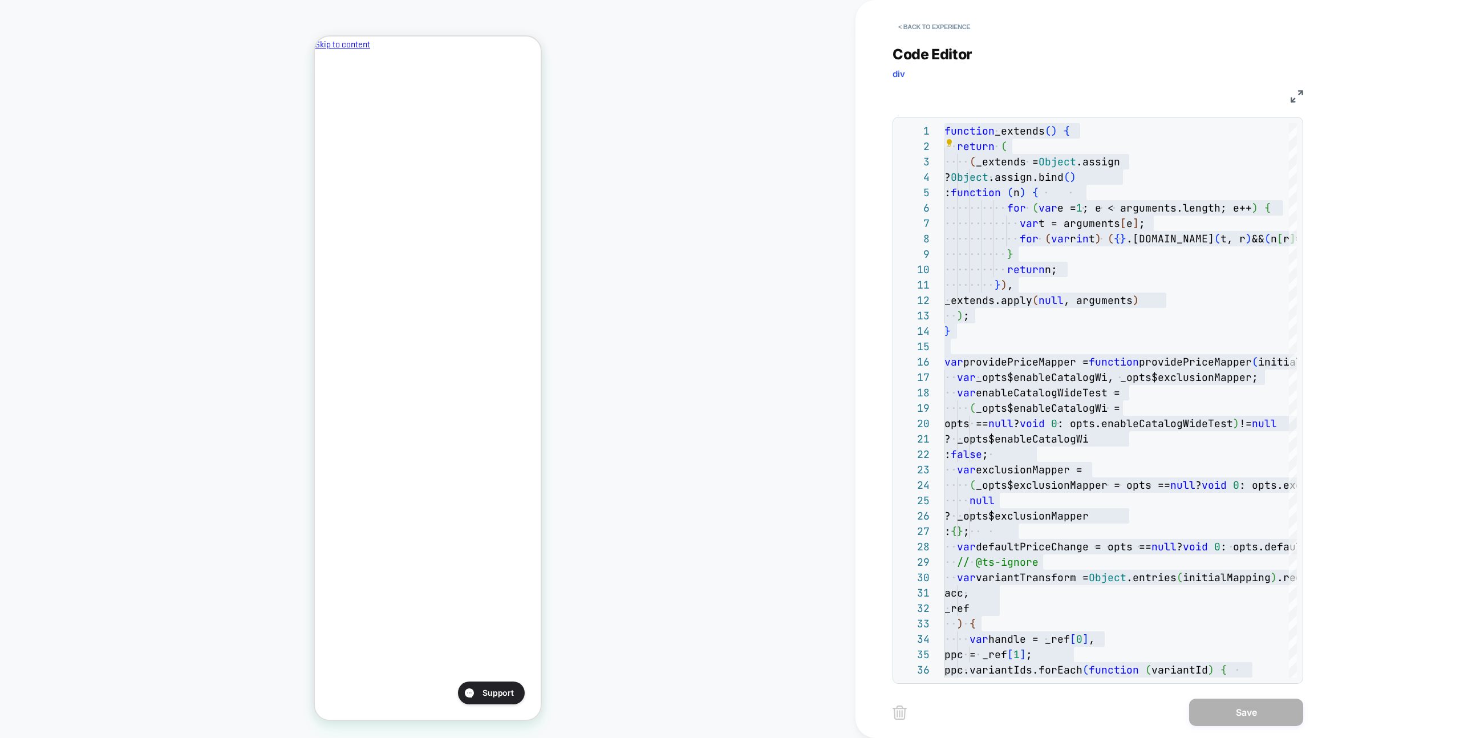
scroll to position [0, 0]
click at [862, 26] on button "< Back to experience" at bounding box center [934, 27] width 83 height 18
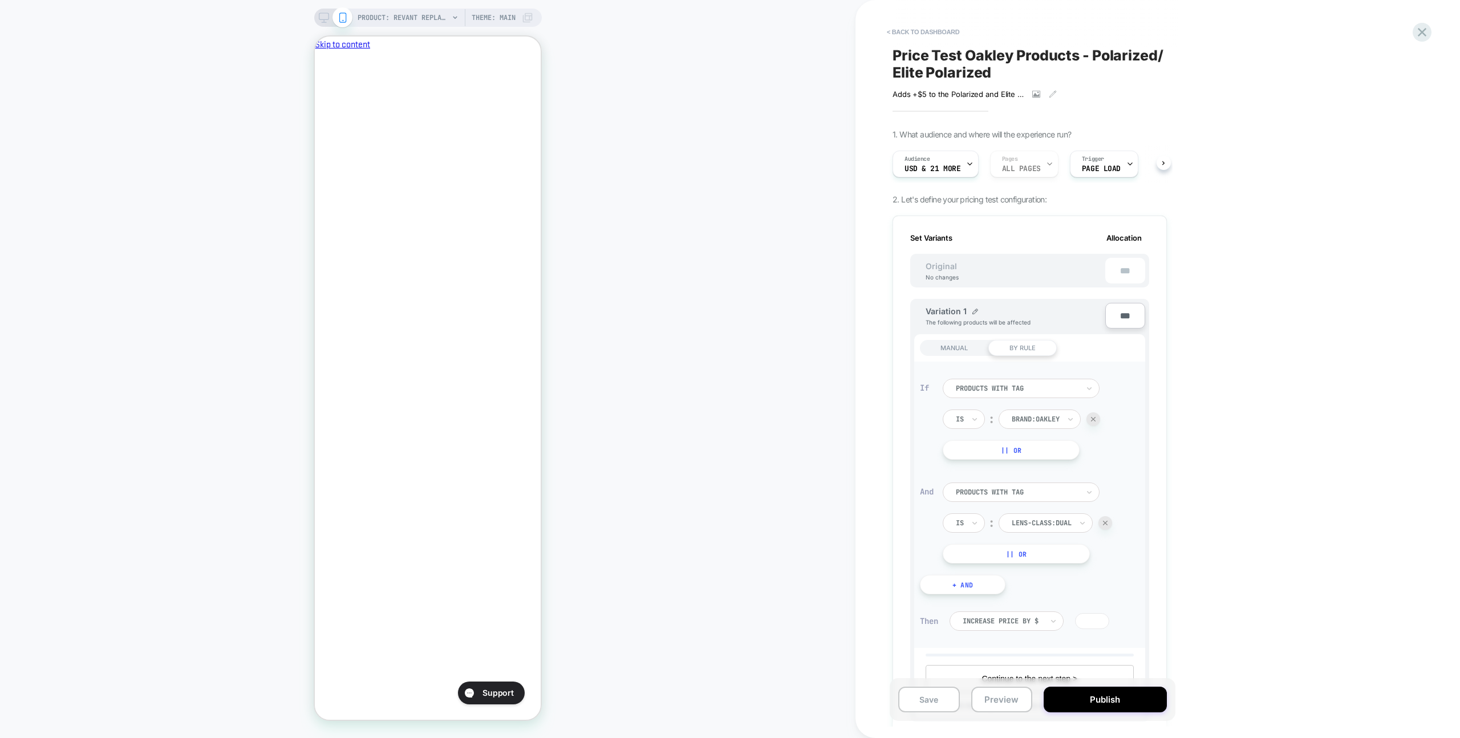
scroll to position [0, 1]
click at [862, 30] on icon at bounding box center [1422, 32] width 15 height 15
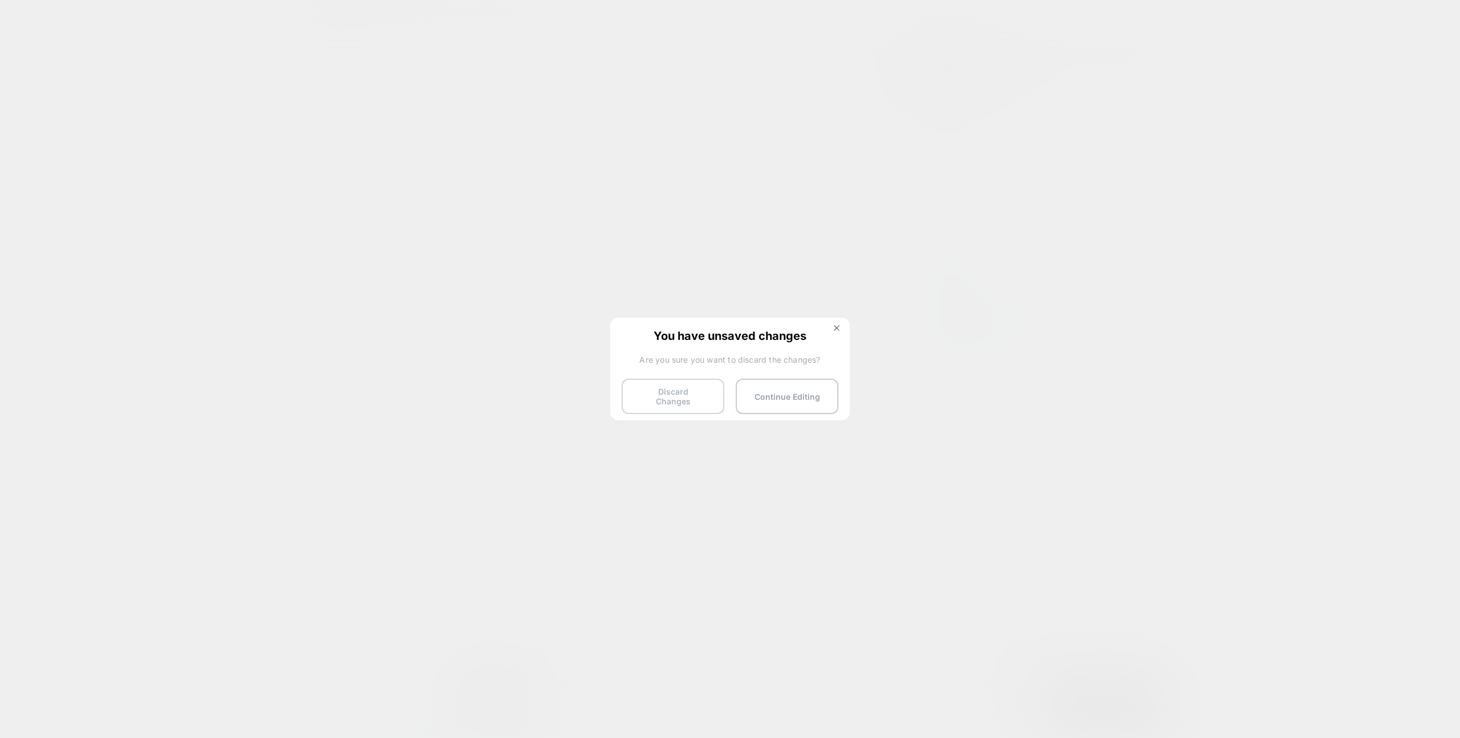
click at [654, 385] on button "Discard Changes" at bounding box center [673, 396] width 103 height 35
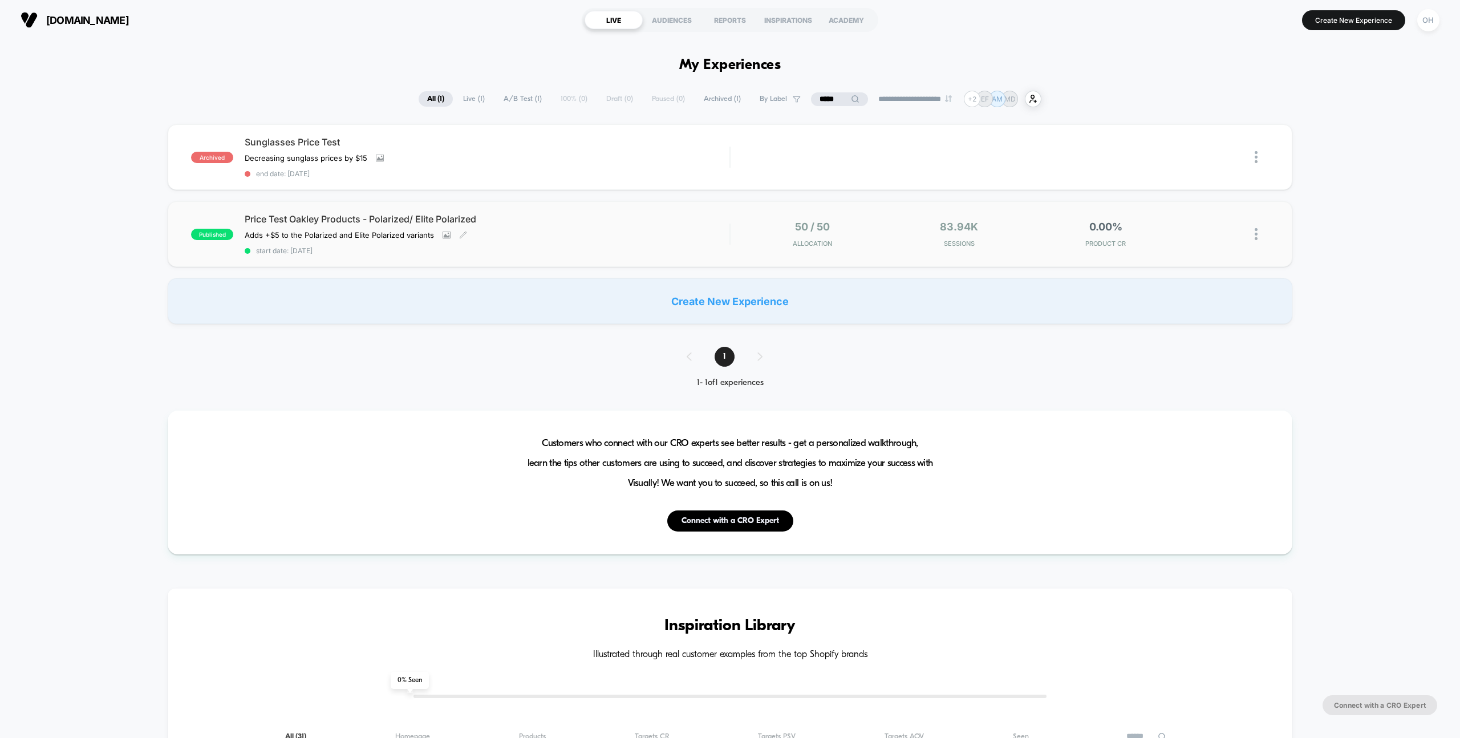
click at [595, 234] on div "Price Test Oakley Products - Polarized/ Elite Polarized Adds +$5 to the Polariz…" at bounding box center [487, 234] width 485 height 42
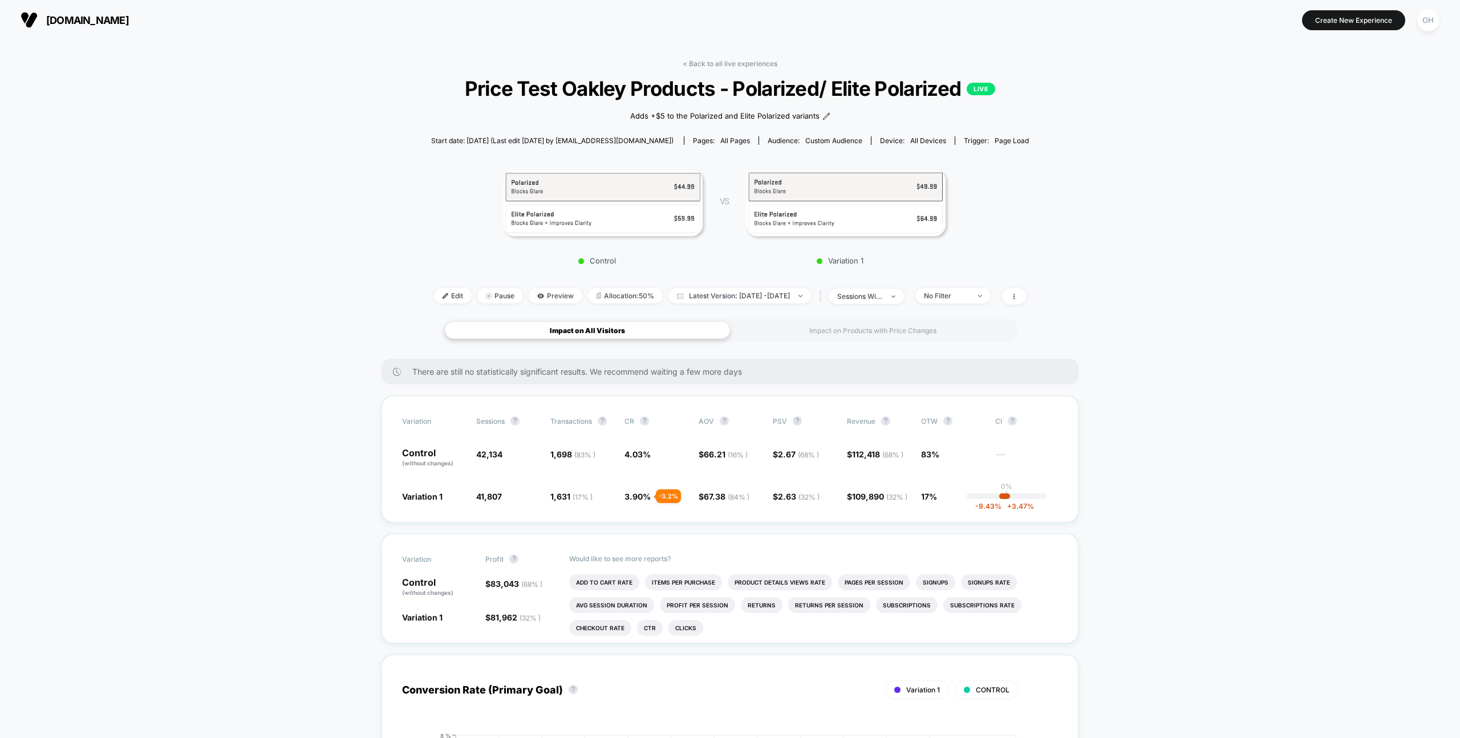
click at [434, 299] on span "Edit" at bounding box center [453, 295] width 38 height 15
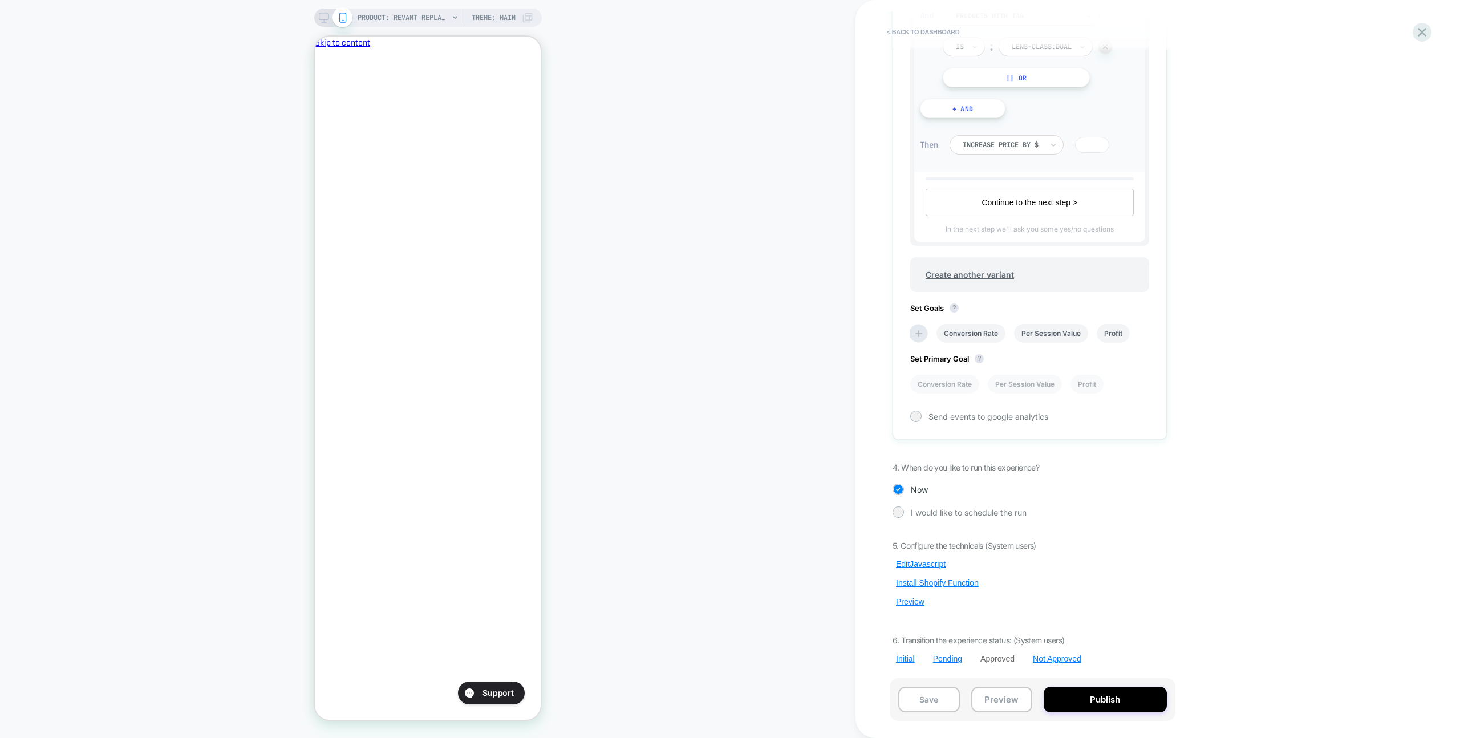
scroll to position [0, 196]
click at [862, 434] on div "5. Configure the technicals (System users) Edit Javascript Install Shopify Func…" at bounding box center [1030, 602] width 274 height 123
click at [862, 434] on button "Edit Javascript" at bounding box center [921, 564] width 56 height 10
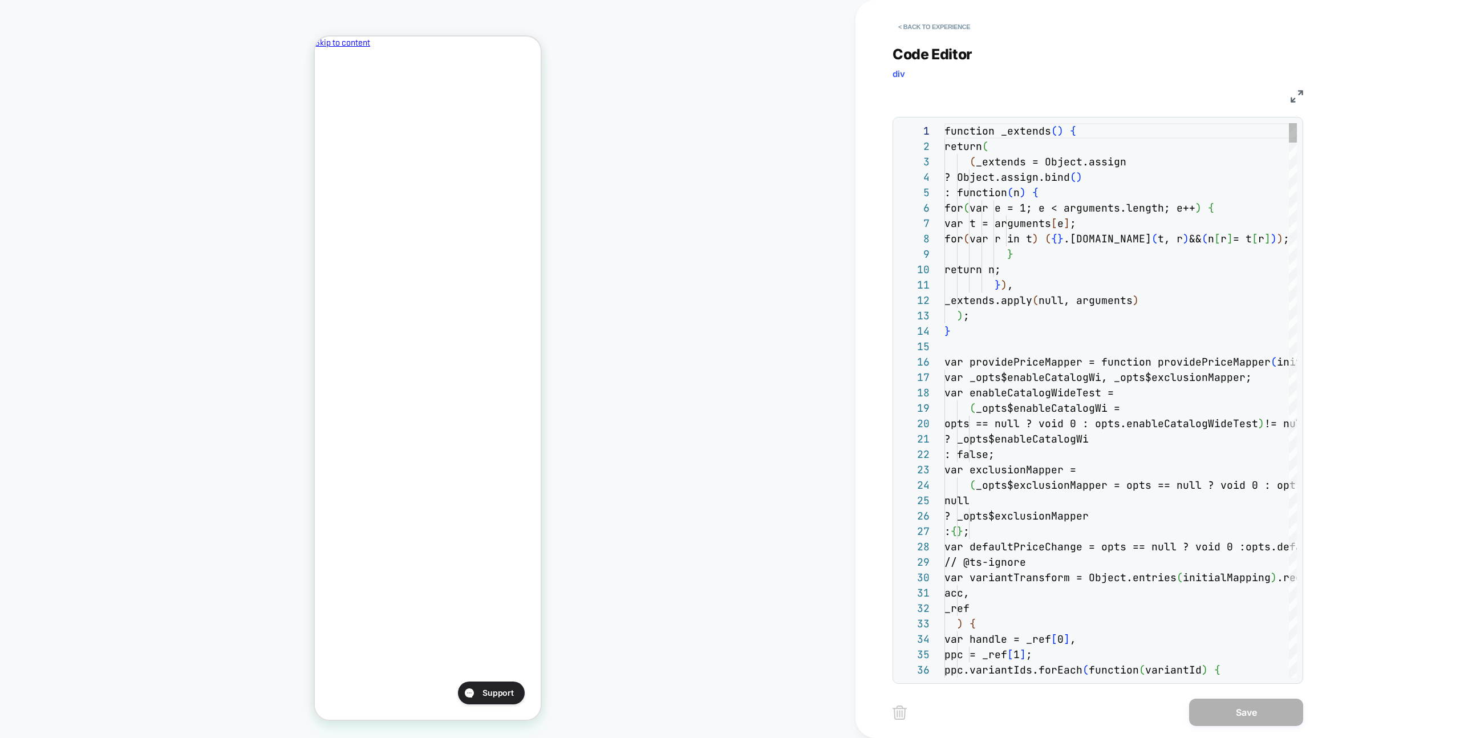
scroll to position [154, 0]
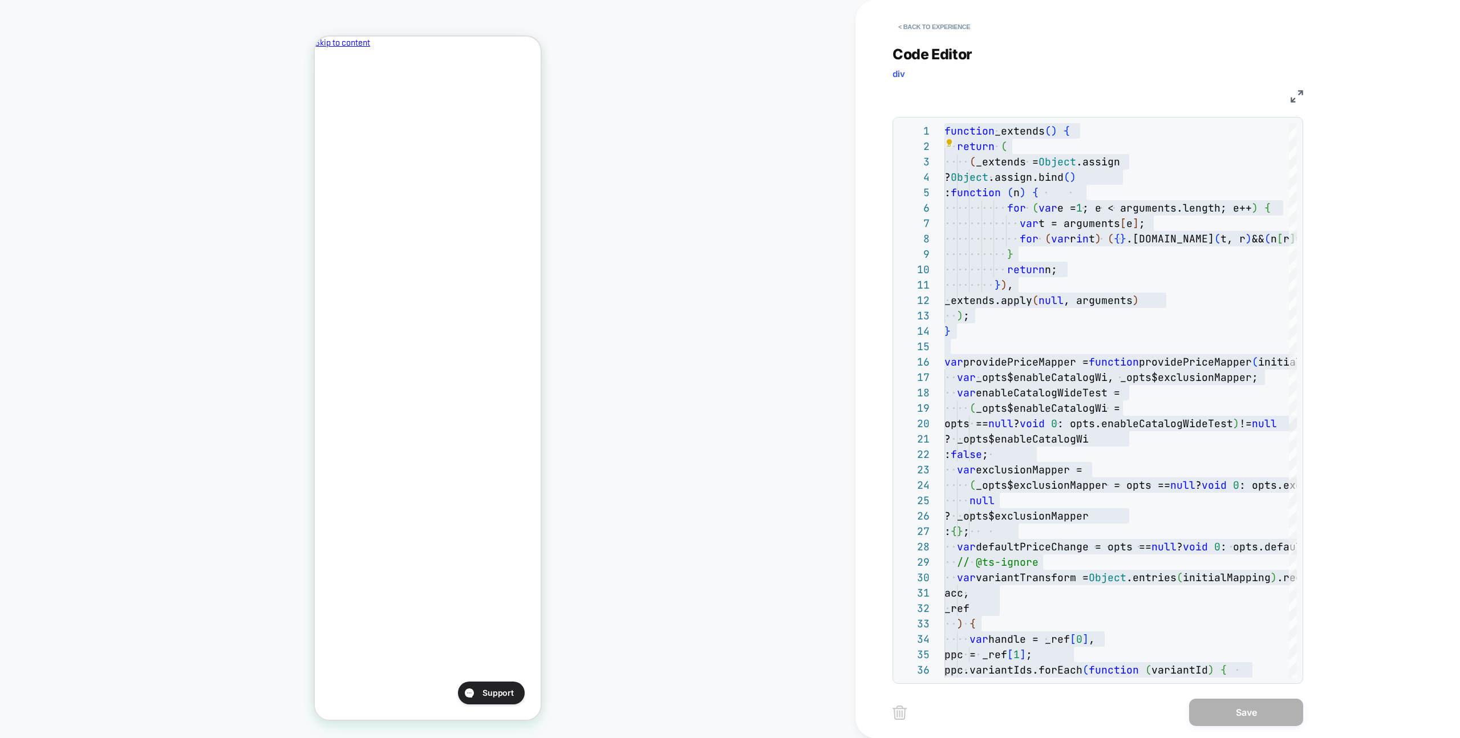
scroll to position [0, 196]
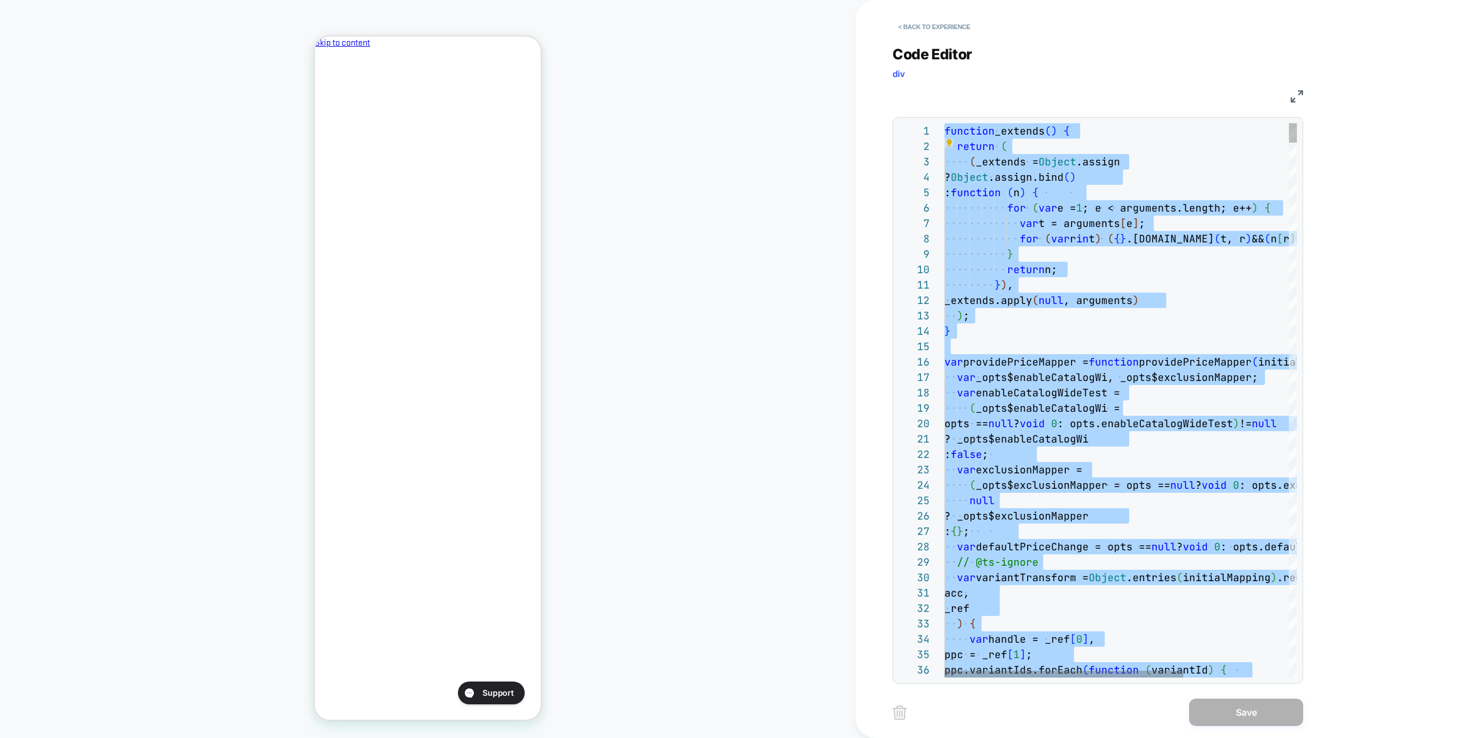
click at [862, 262] on div "return n;" at bounding box center [1198, 269] width 507 height 15
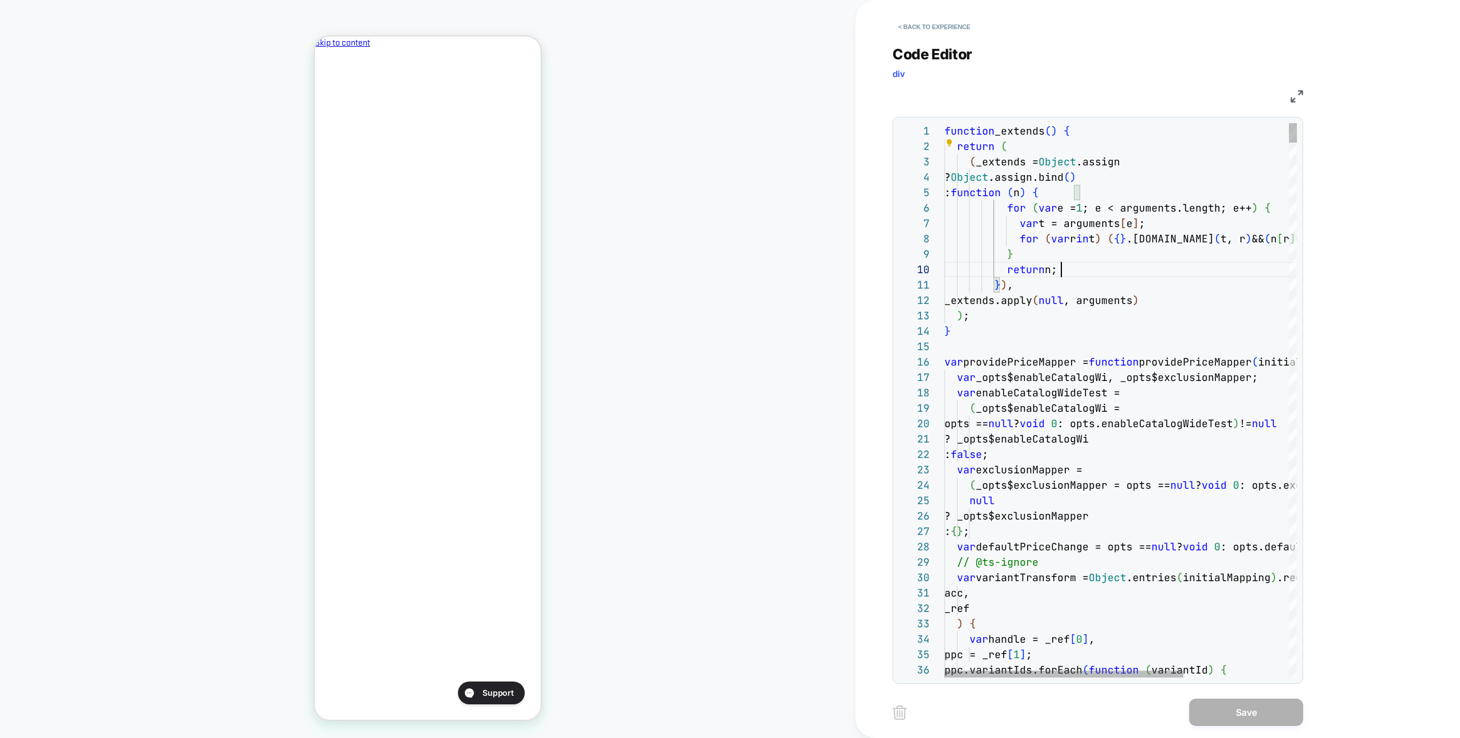
type textarea "**********"
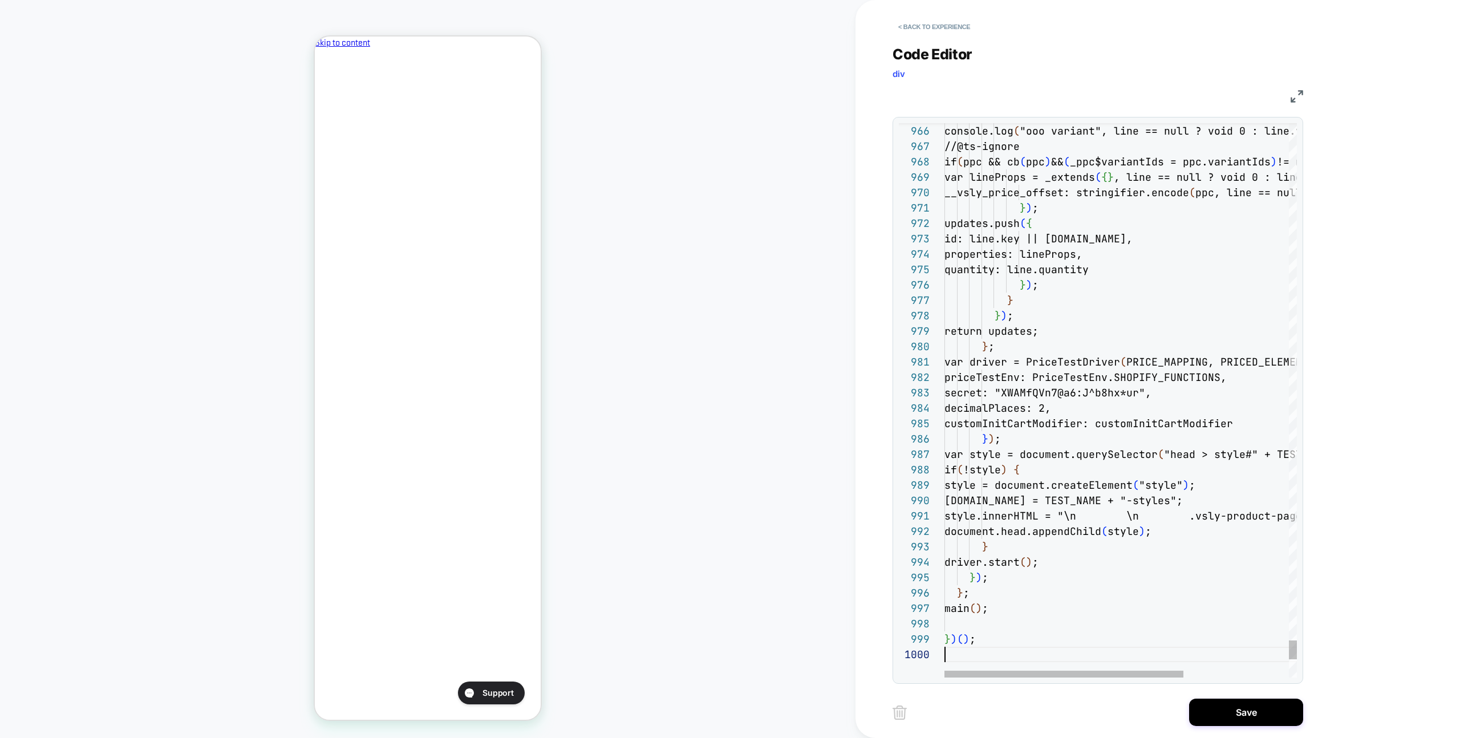
scroll to position [139, 0]
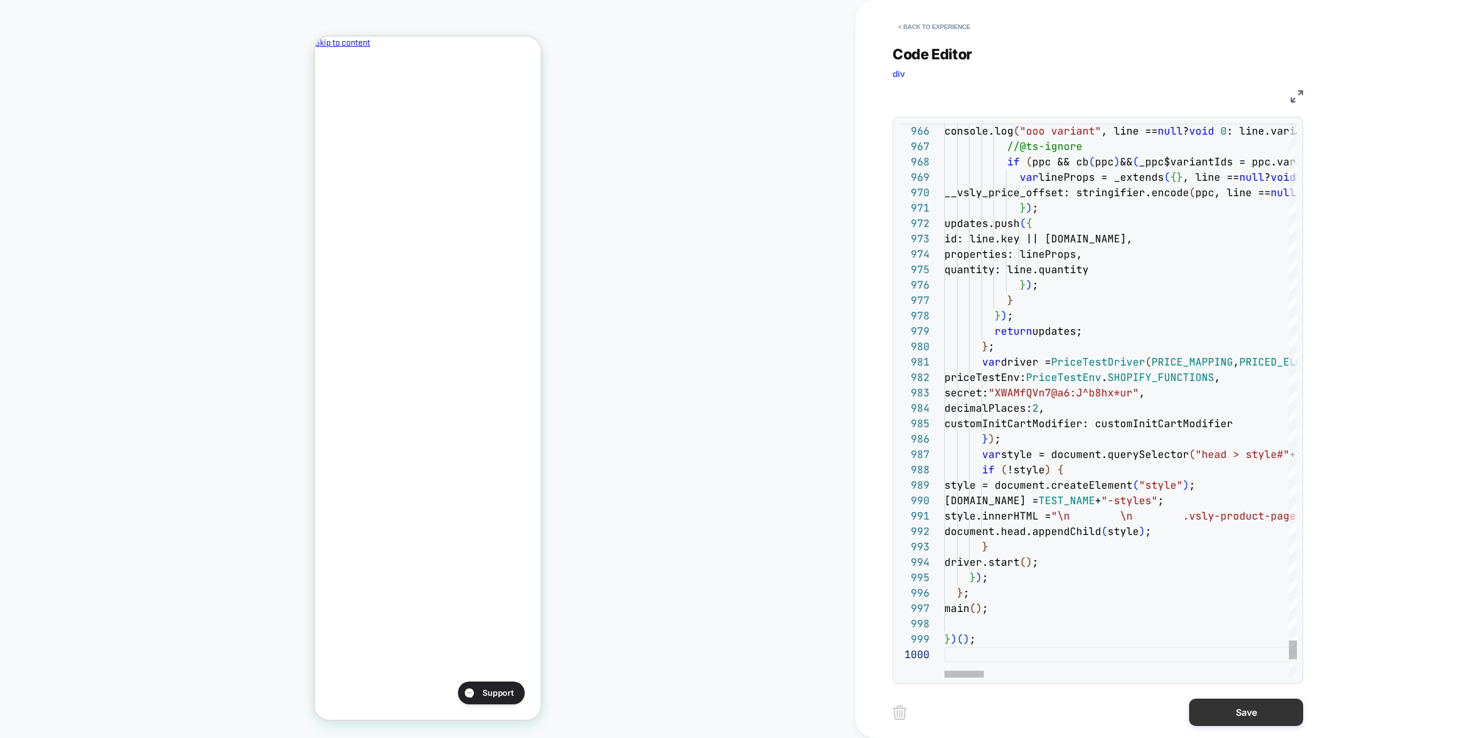
drag, startPoint x: 1281, startPoint y: 717, endPoint x: 1203, endPoint y: 722, distance: 78.3
click at [862, 434] on button "Save" at bounding box center [1246, 712] width 114 height 27
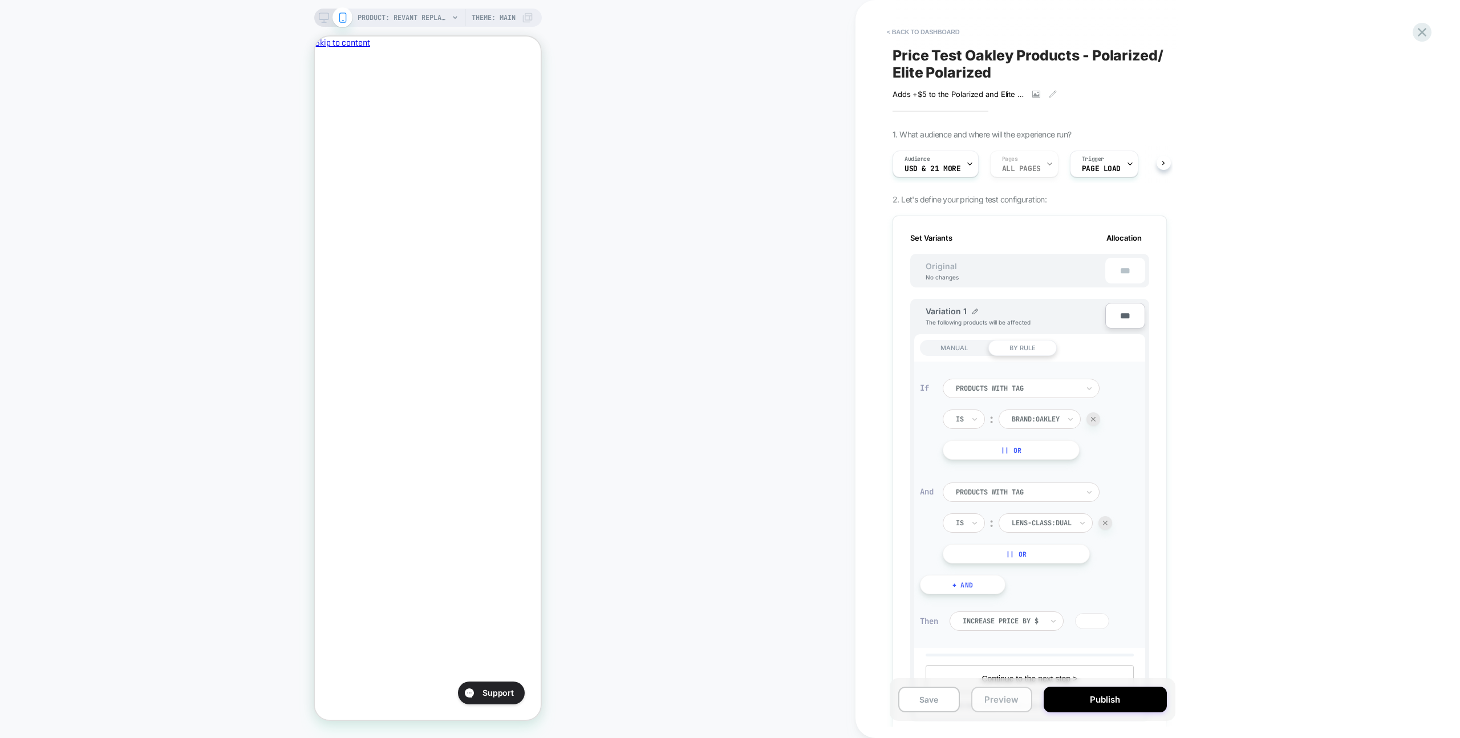
scroll to position [0, 0]
click at [862, 434] on button "Preview" at bounding box center [1002, 700] width 62 height 26
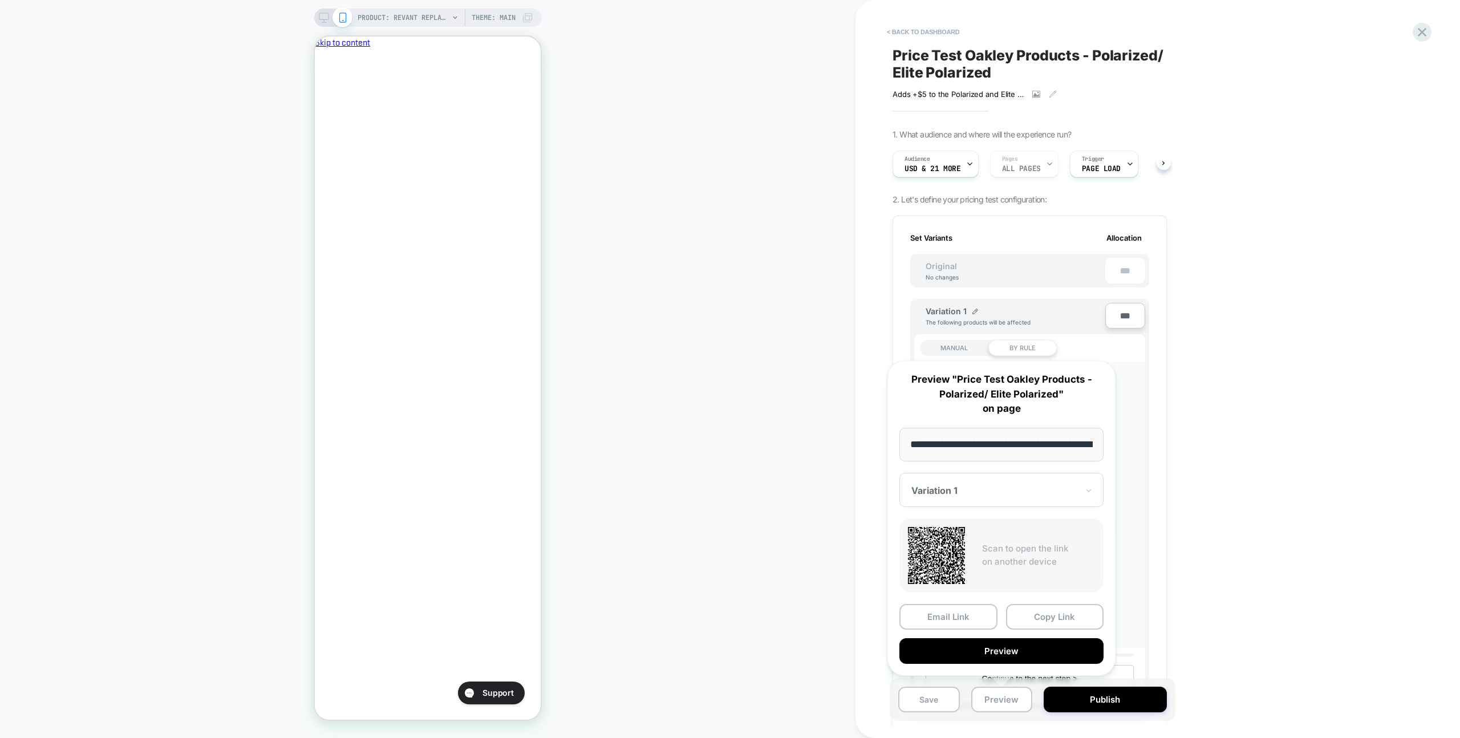
drag, startPoint x: 1069, startPoint y: 622, endPoint x: 1050, endPoint y: 621, distance: 18.8
click at [862, 434] on button "Copy Link" at bounding box center [1055, 617] width 98 height 26
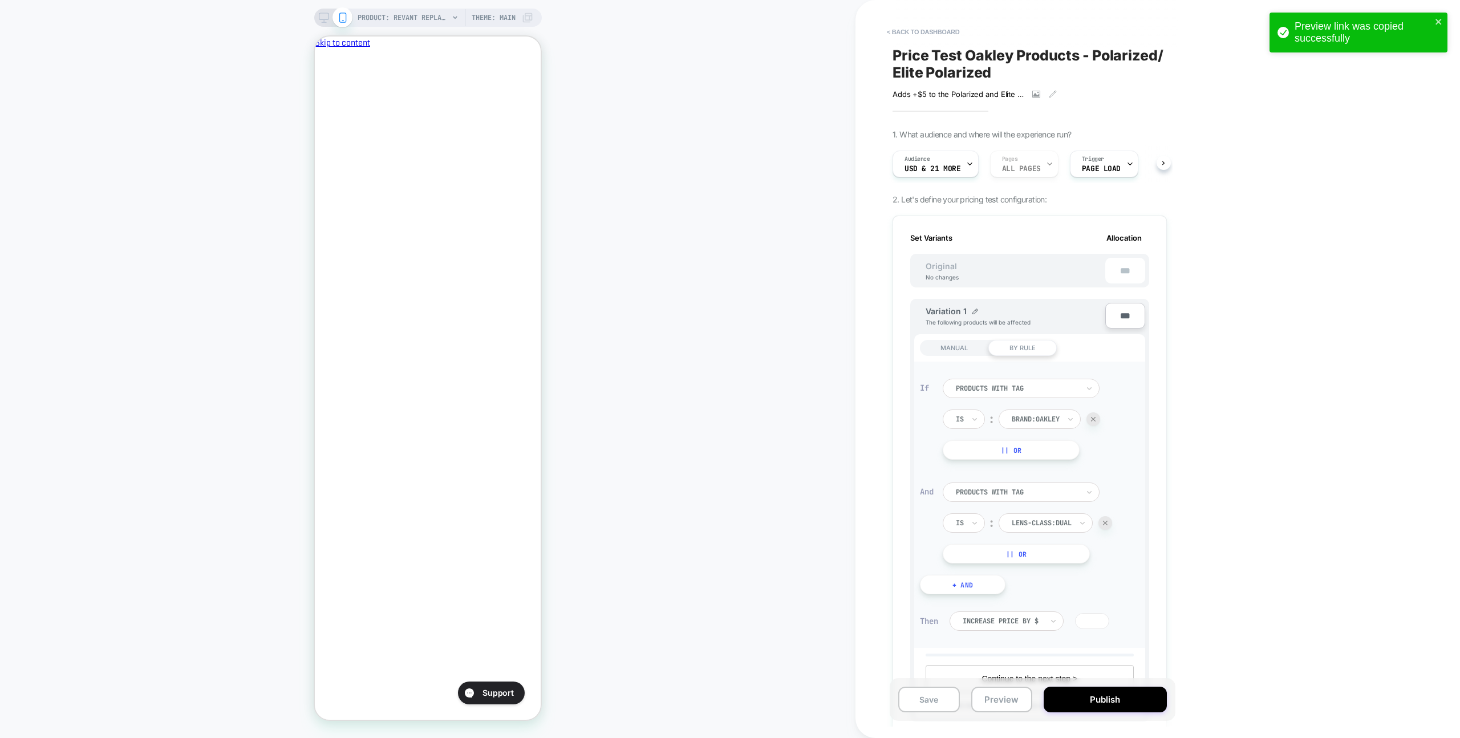
scroll to position [0, 196]
click at [862, 434] on button "Preview" at bounding box center [1002, 700] width 62 height 26
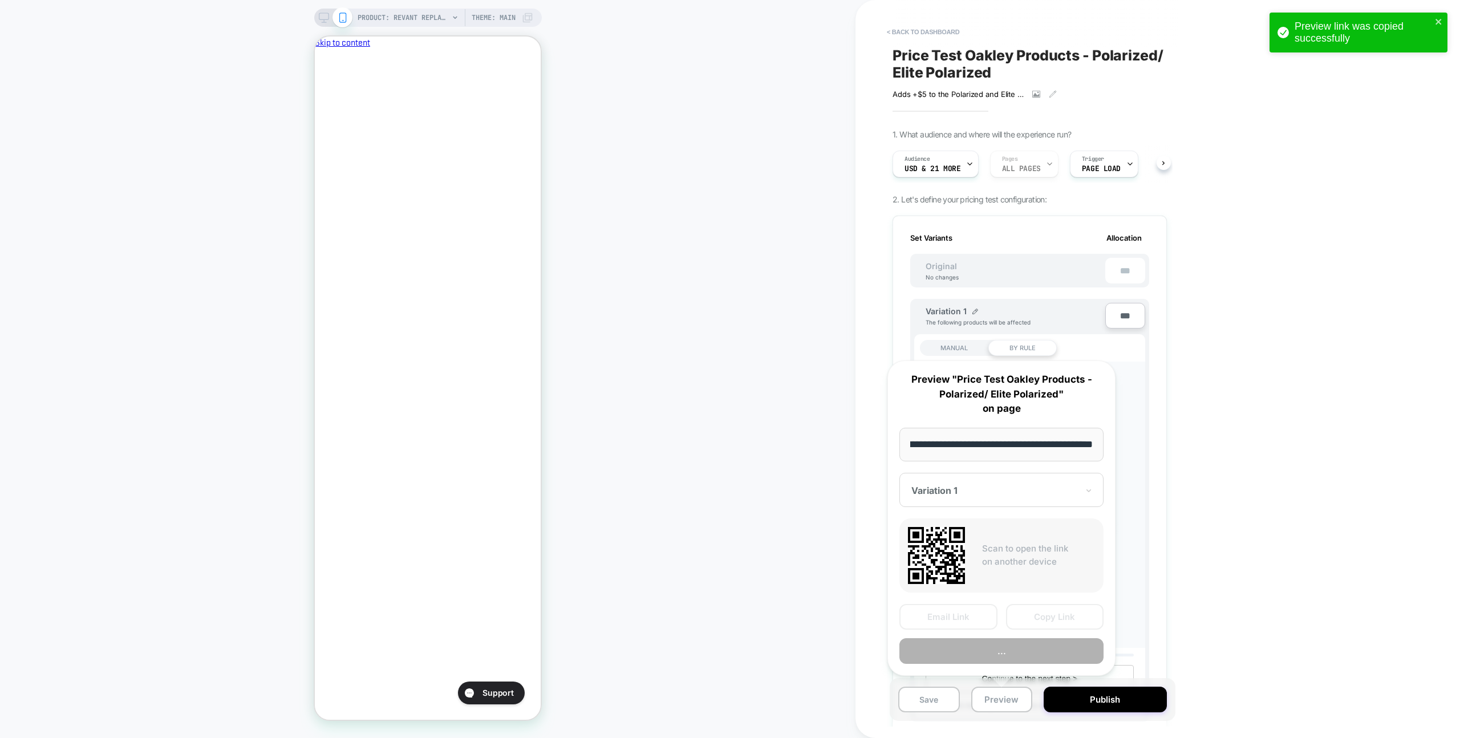
scroll to position [0, 0]
drag, startPoint x: 1043, startPoint y: 617, endPoint x: 1026, endPoint y: 614, distance: 17.3
click at [862, 434] on button "Copy Link" at bounding box center [1055, 617] width 98 height 26
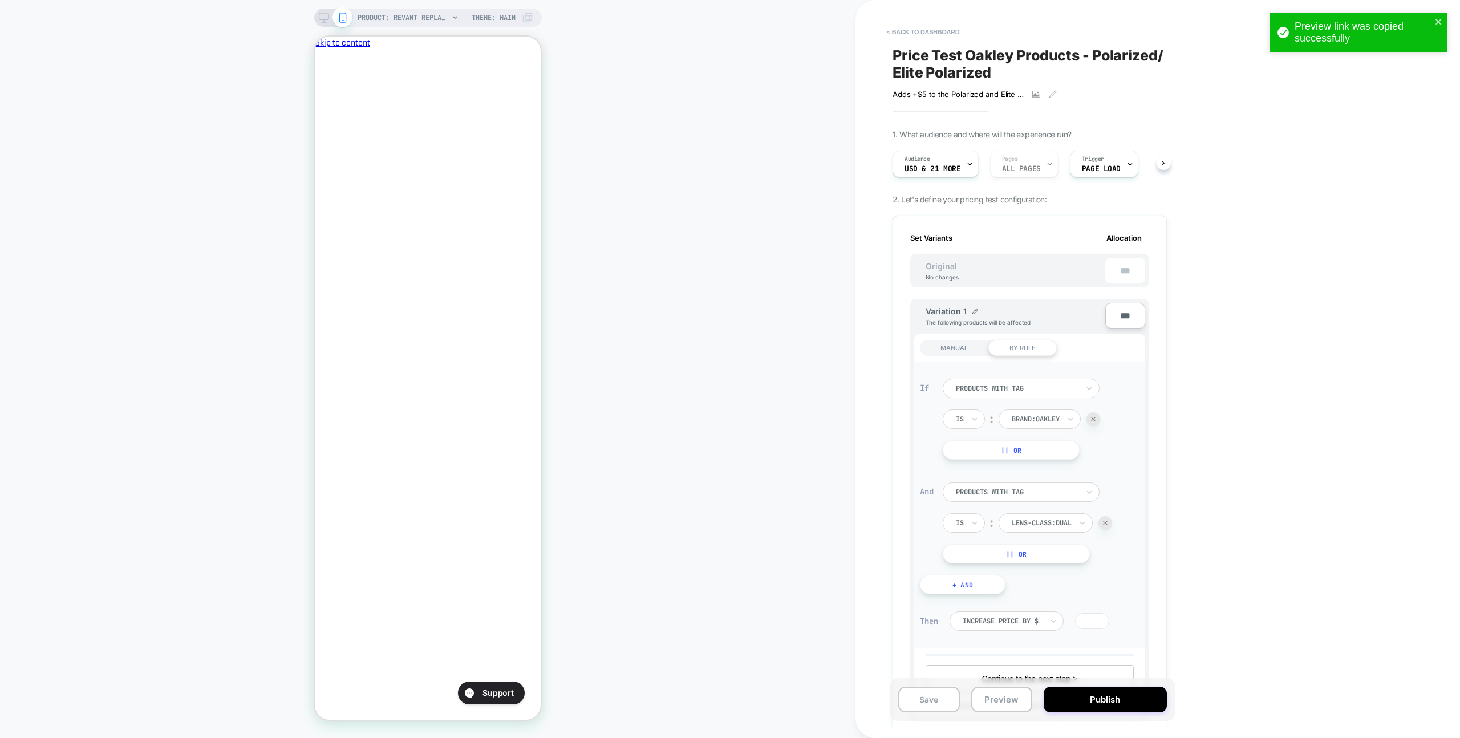
scroll to position [0, 196]
click at [862, 22] on icon "close" at bounding box center [1439, 21] width 8 height 9
click at [862, 434] on button "Save" at bounding box center [929, 700] width 62 height 26
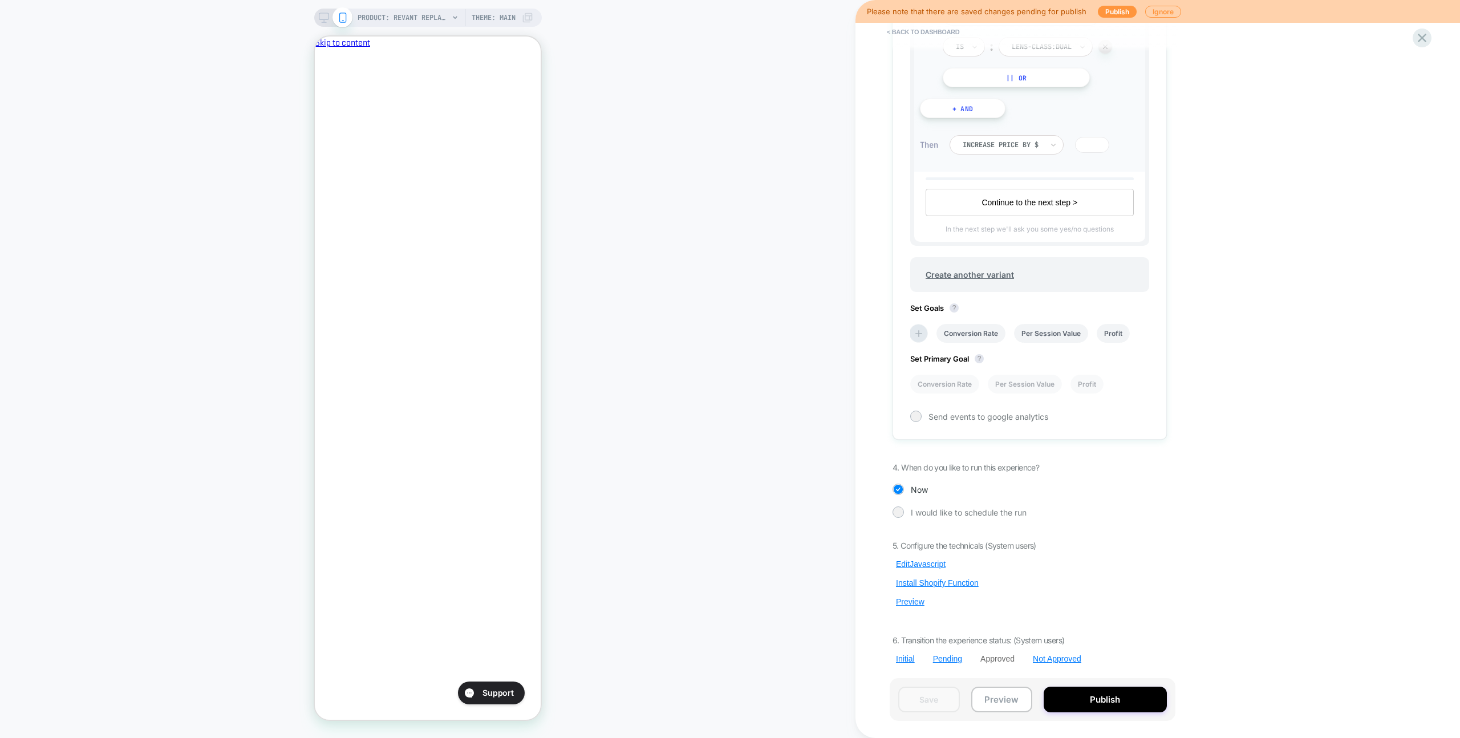
drag, startPoint x: 1416, startPoint y: 41, endPoint x: 1400, endPoint y: 39, distance: 16.6
click at [862, 41] on icon at bounding box center [1422, 37] width 15 height 15
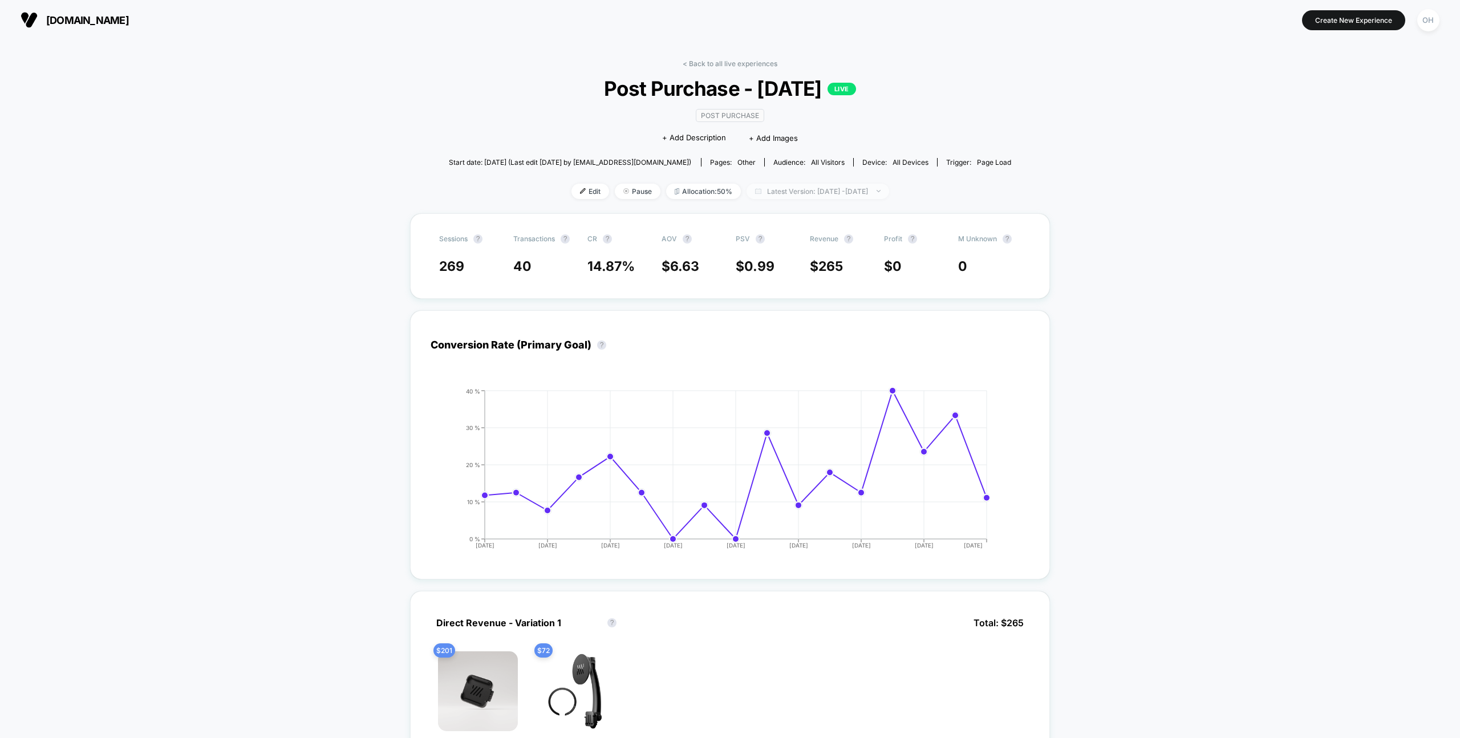
click at [864, 185] on span "Latest Version: [DATE] - [DATE]" at bounding box center [818, 191] width 143 height 15
select select "*"
select select "****"
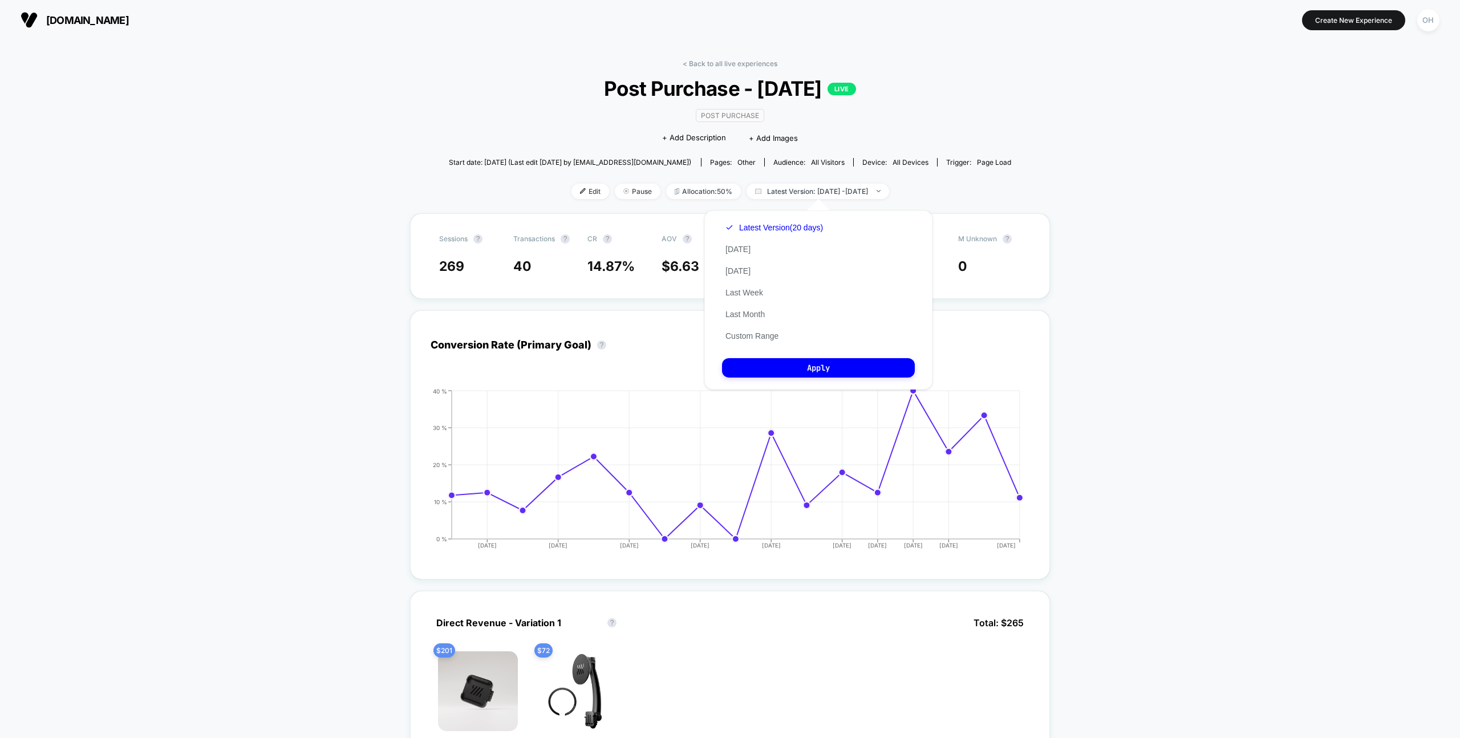
click at [757, 329] on div "Latest Version (20 days) [DATE] [DATE] Last Week Last Month Custom Range" at bounding box center [774, 282] width 104 height 130
click at [761, 335] on button "Custom Range" at bounding box center [752, 336] width 60 height 10
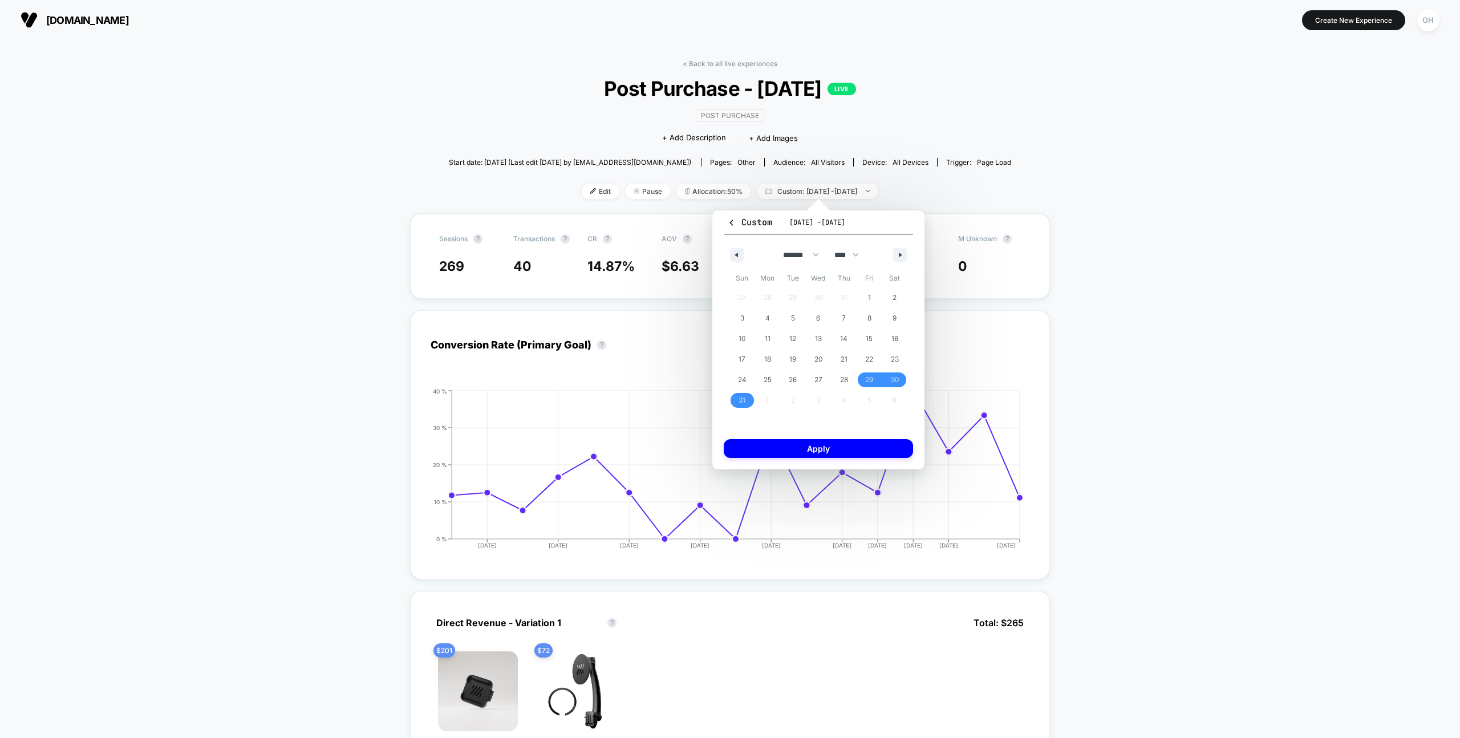
click at [889, 252] on div "******* ******** ***** ***** *** **** **** ****** ********* ******* ******** **…" at bounding box center [818, 252] width 189 height 34
click at [897, 254] on button "button" at bounding box center [900, 255] width 14 height 14
select select "*"
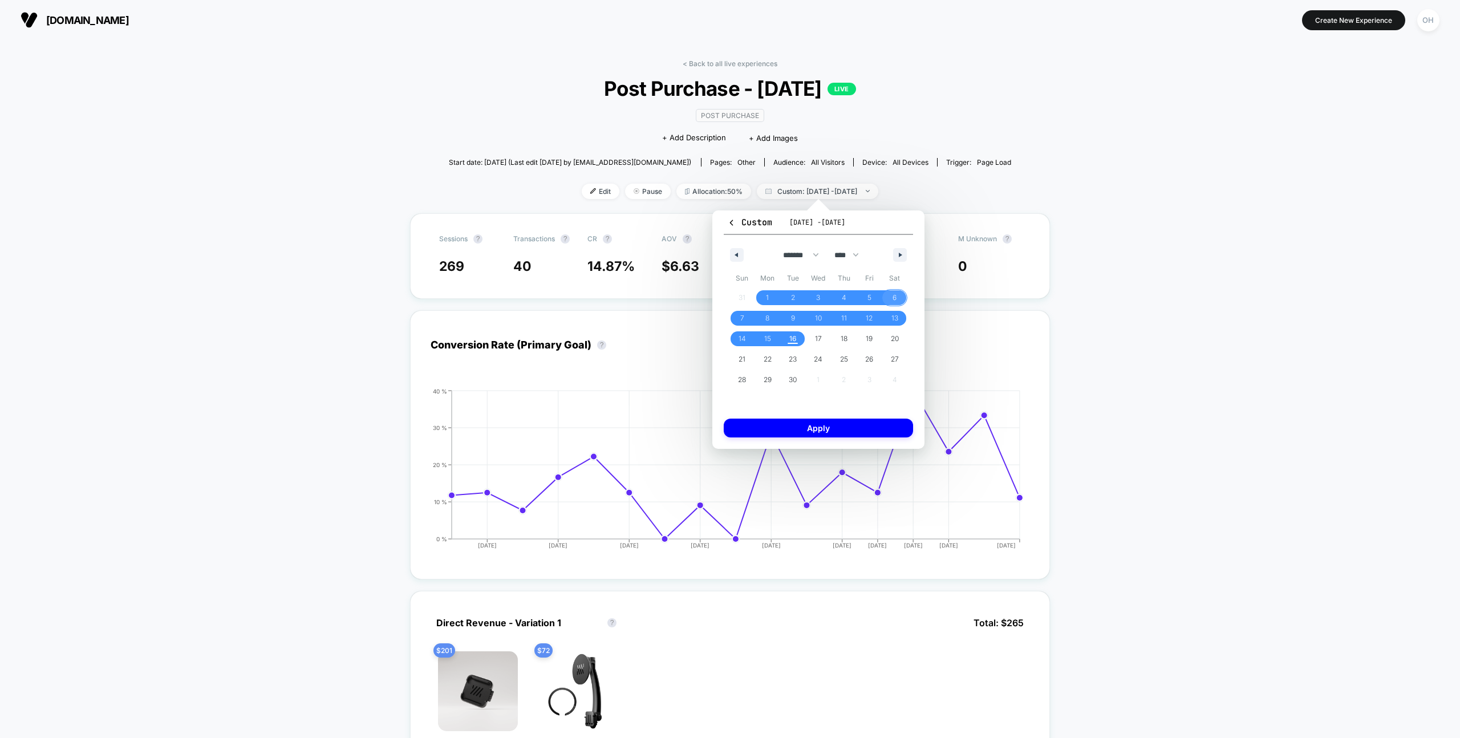
click at [904, 298] on span "6" at bounding box center [895, 297] width 26 height 15
click at [772, 317] on span "8" at bounding box center [768, 318] width 26 height 15
click at [811, 422] on button "Apply" at bounding box center [818, 428] width 189 height 19
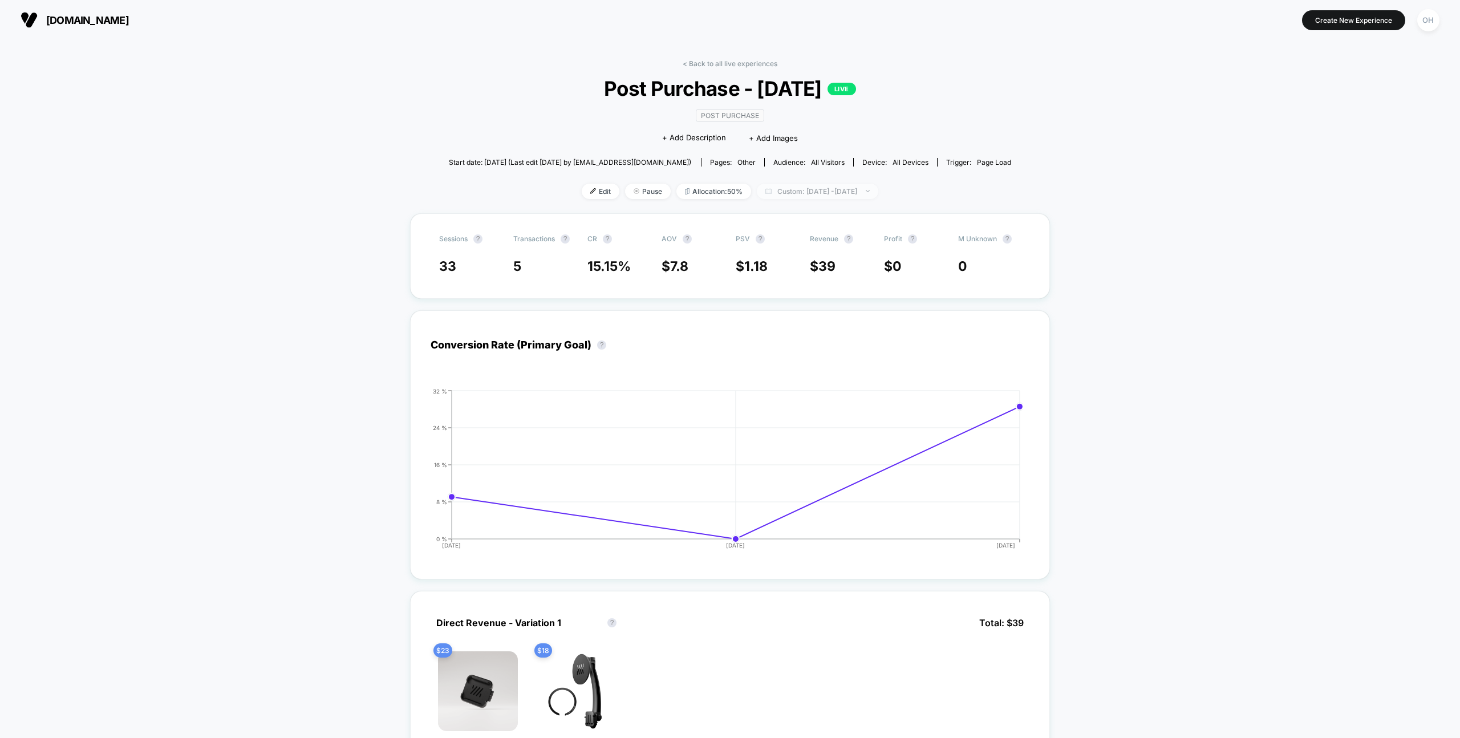
click at [869, 197] on span "Custom: [DATE] - [DATE]" at bounding box center [817, 191] width 121 height 15
click at [769, 225] on button "Latest Version" at bounding box center [751, 227] width 58 height 10
click at [831, 372] on button "Apply" at bounding box center [818, 367] width 193 height 19
